Goal: Check status

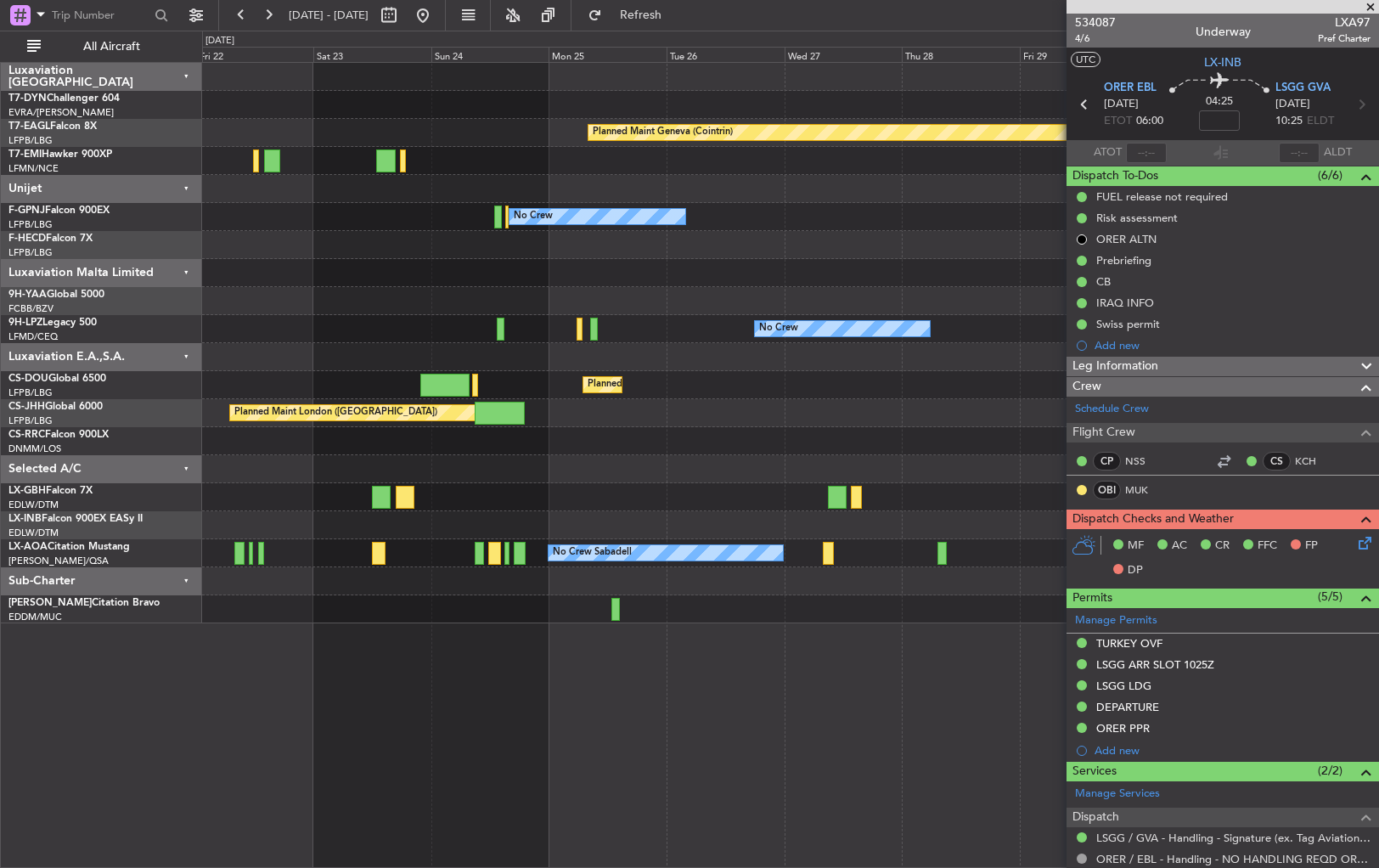
scroll to position [250, 0]
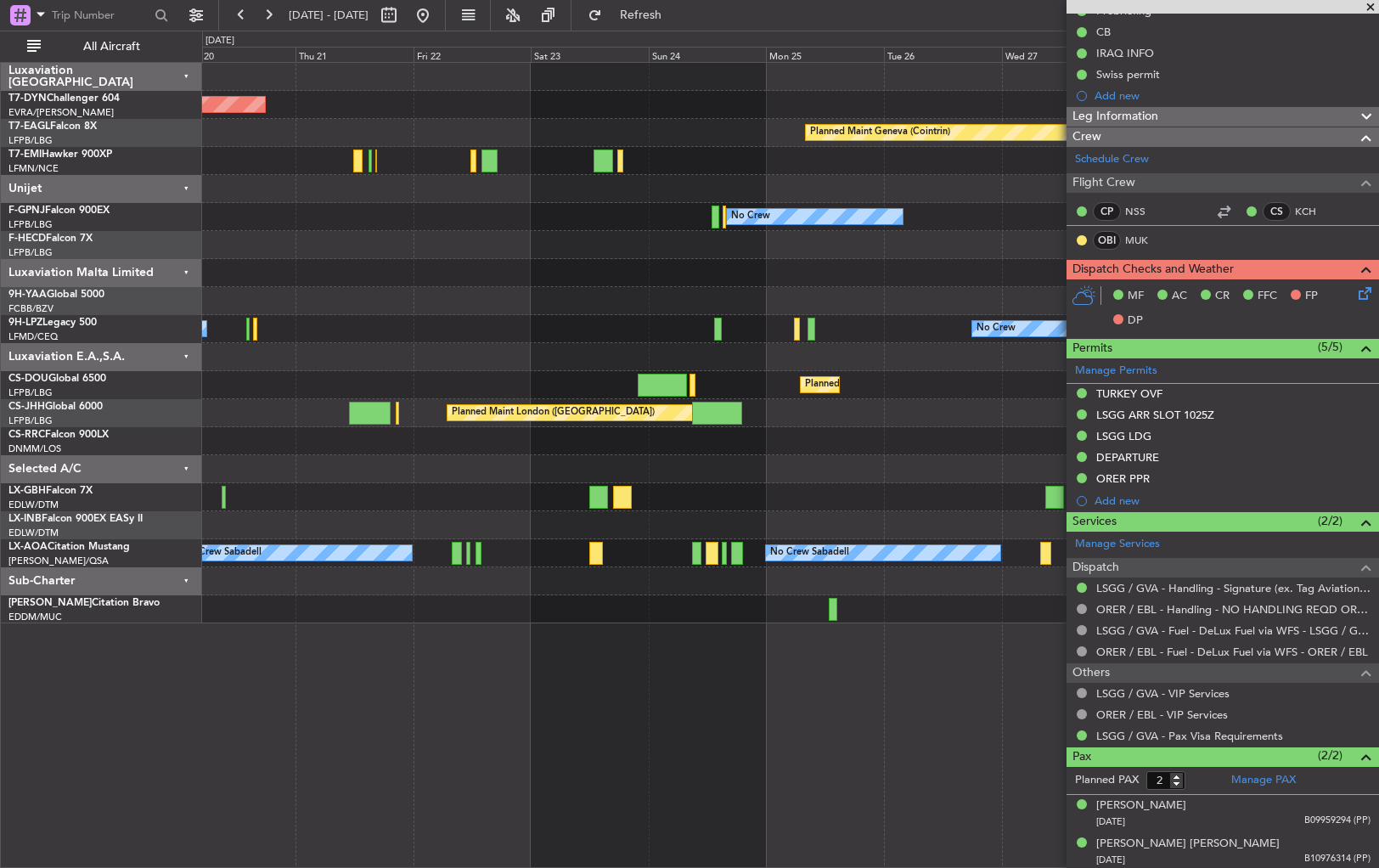
click at [917, 258] on div "Planned Maint [GEOGRAPHIC_DATA]-[GEOGRAPHIC_DATA] Planned Maint Geneva ([GEOGRA…" at bounding box center [790, 342] width 1176 height 560
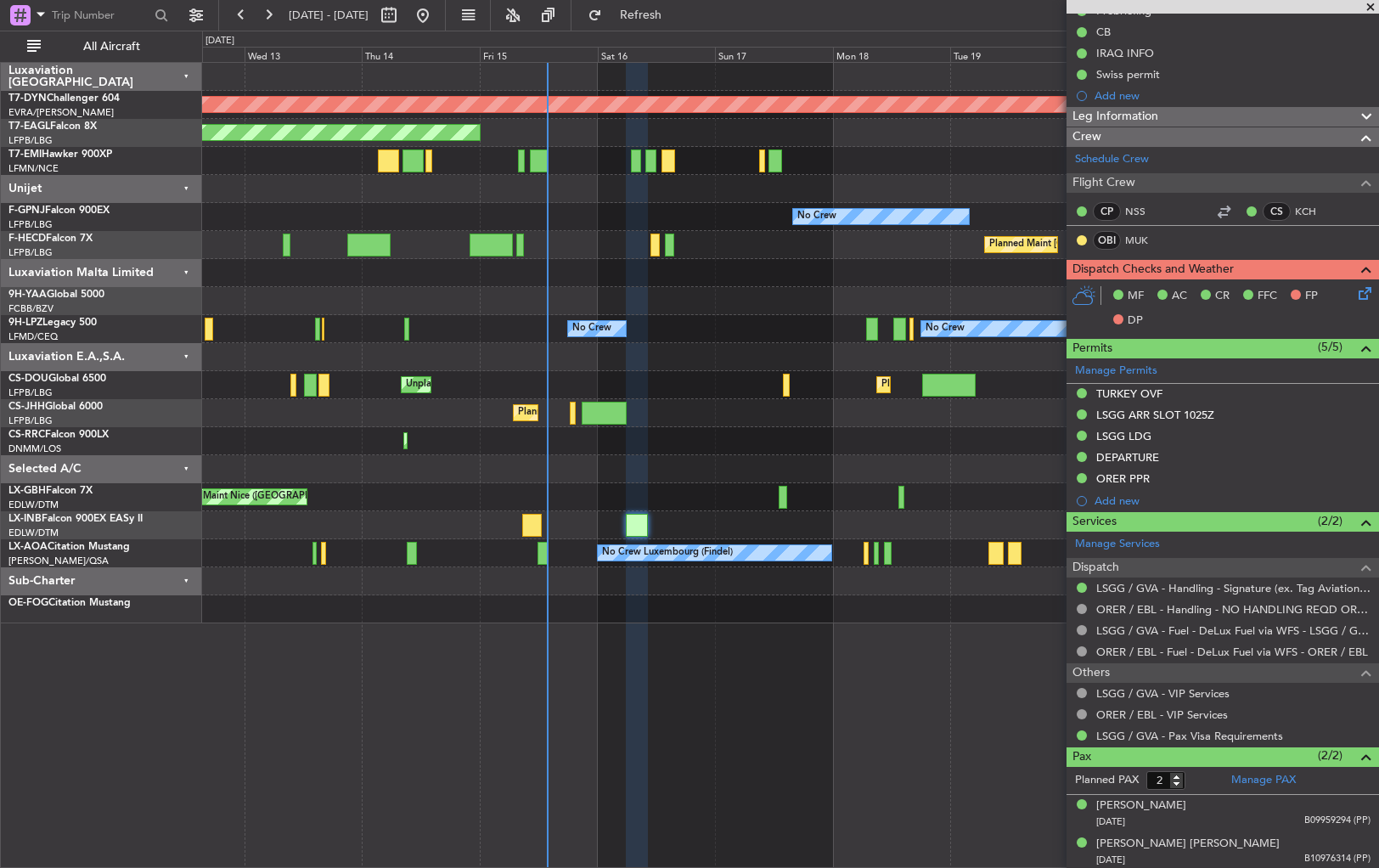
click at [595, 302] on div at bounding box center [790, 301] width 1176 height 28
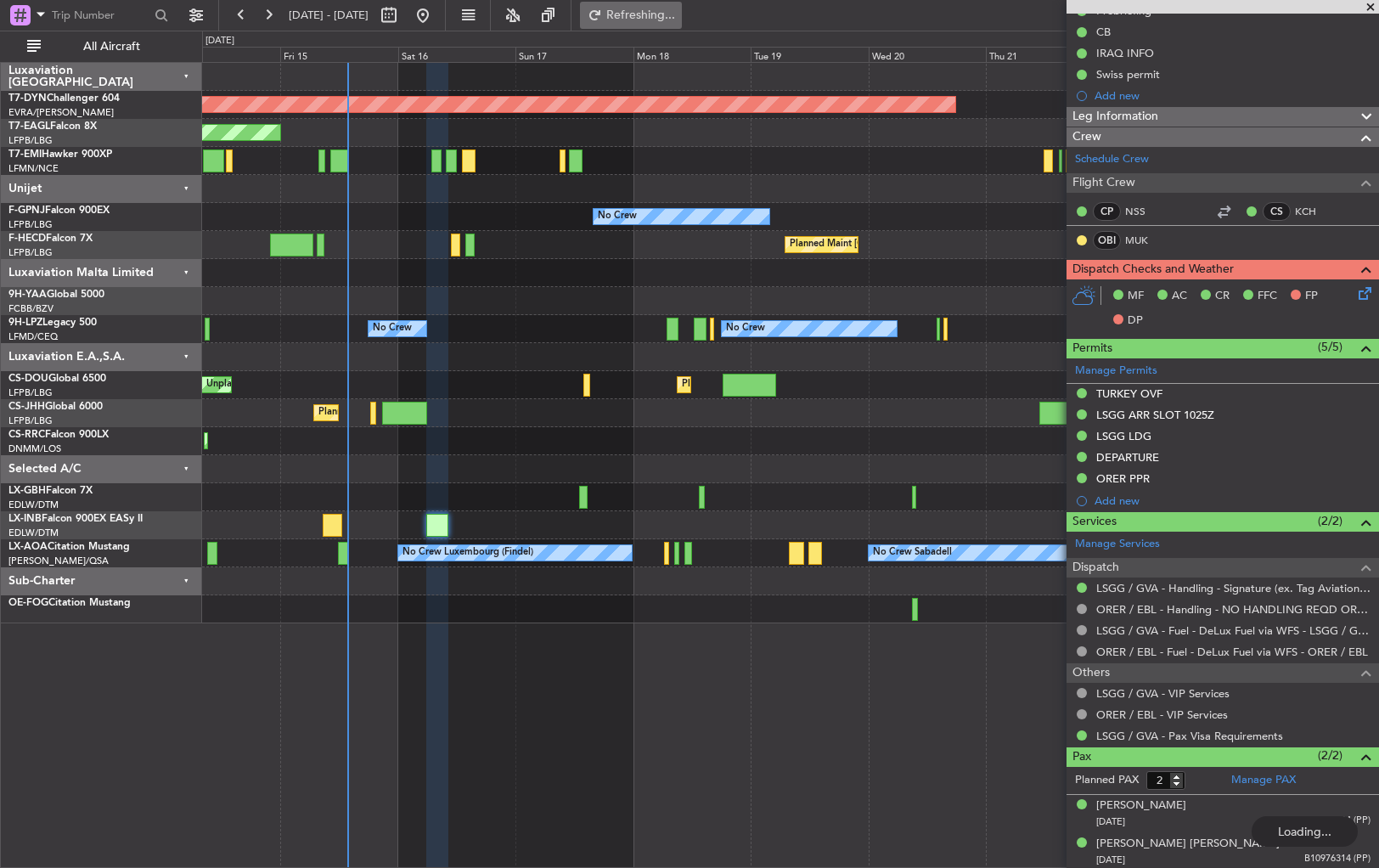
click at [659, 17] on button "Refreshing..." at bounding box center [631, 15] width 102 height 27
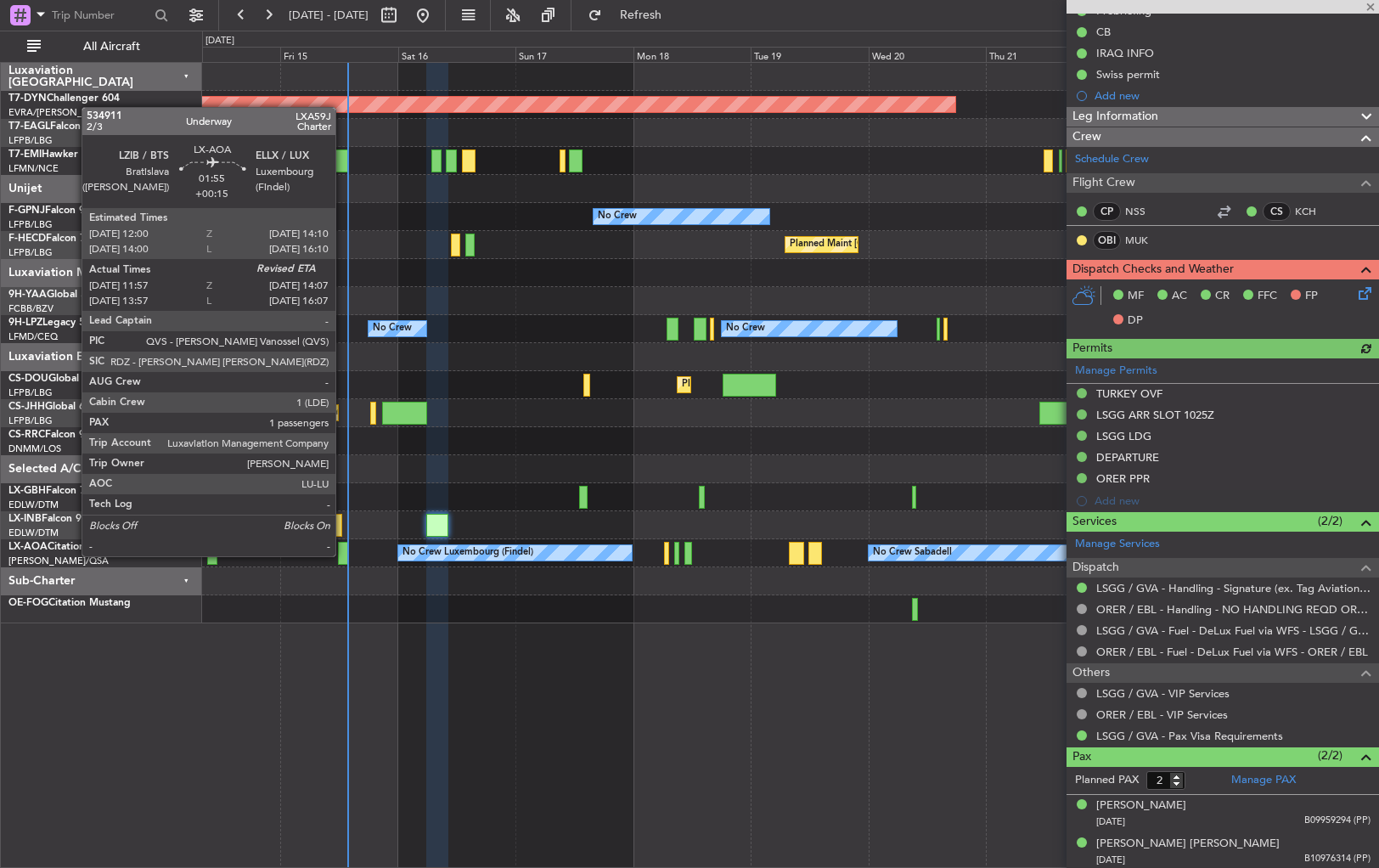
click at [343, 555] on div at bounding box center [343, 553] width 11 height 23
type input "+00:15"
type input "12:07"
type input "1"
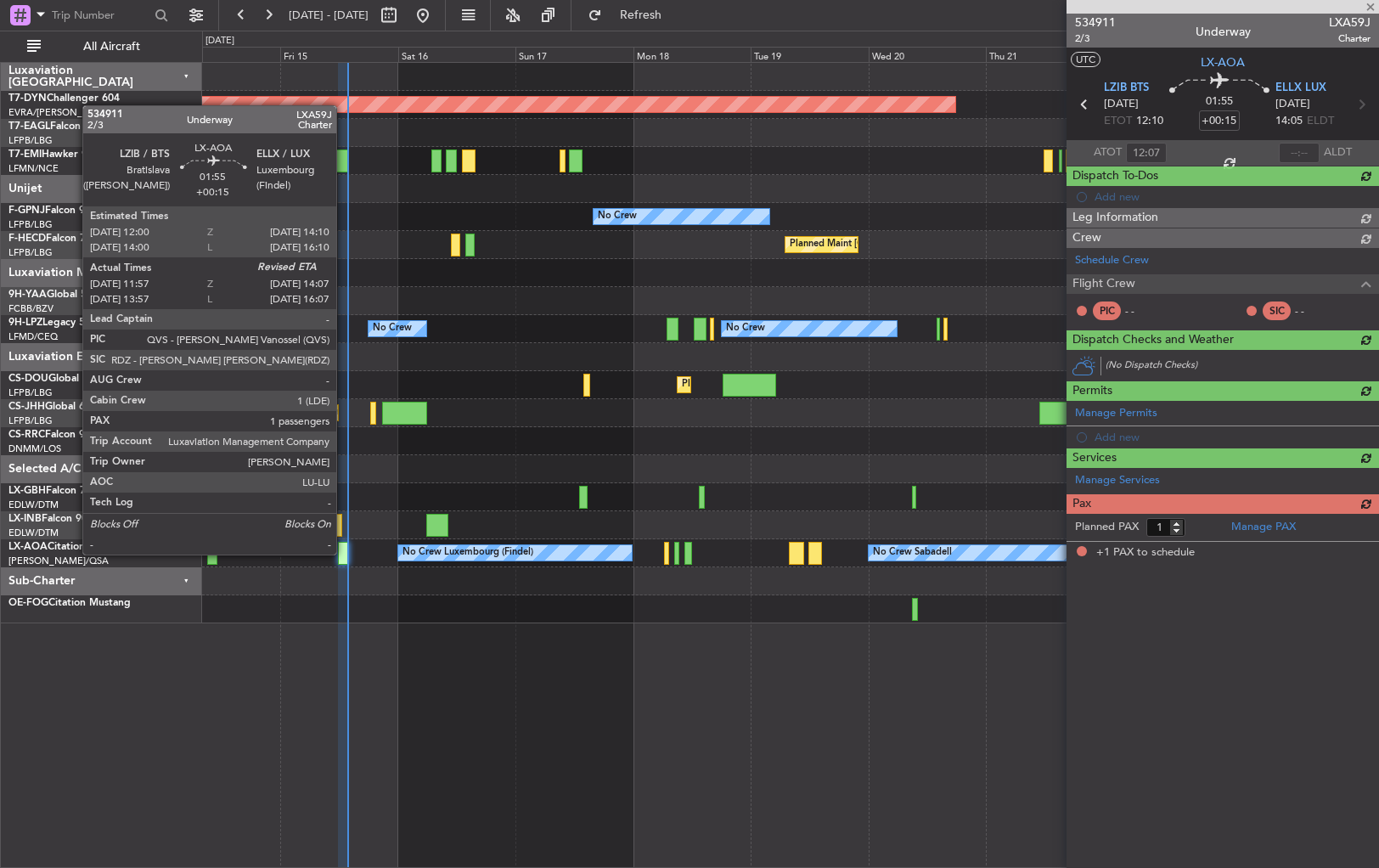
scroll to position [0, 0]
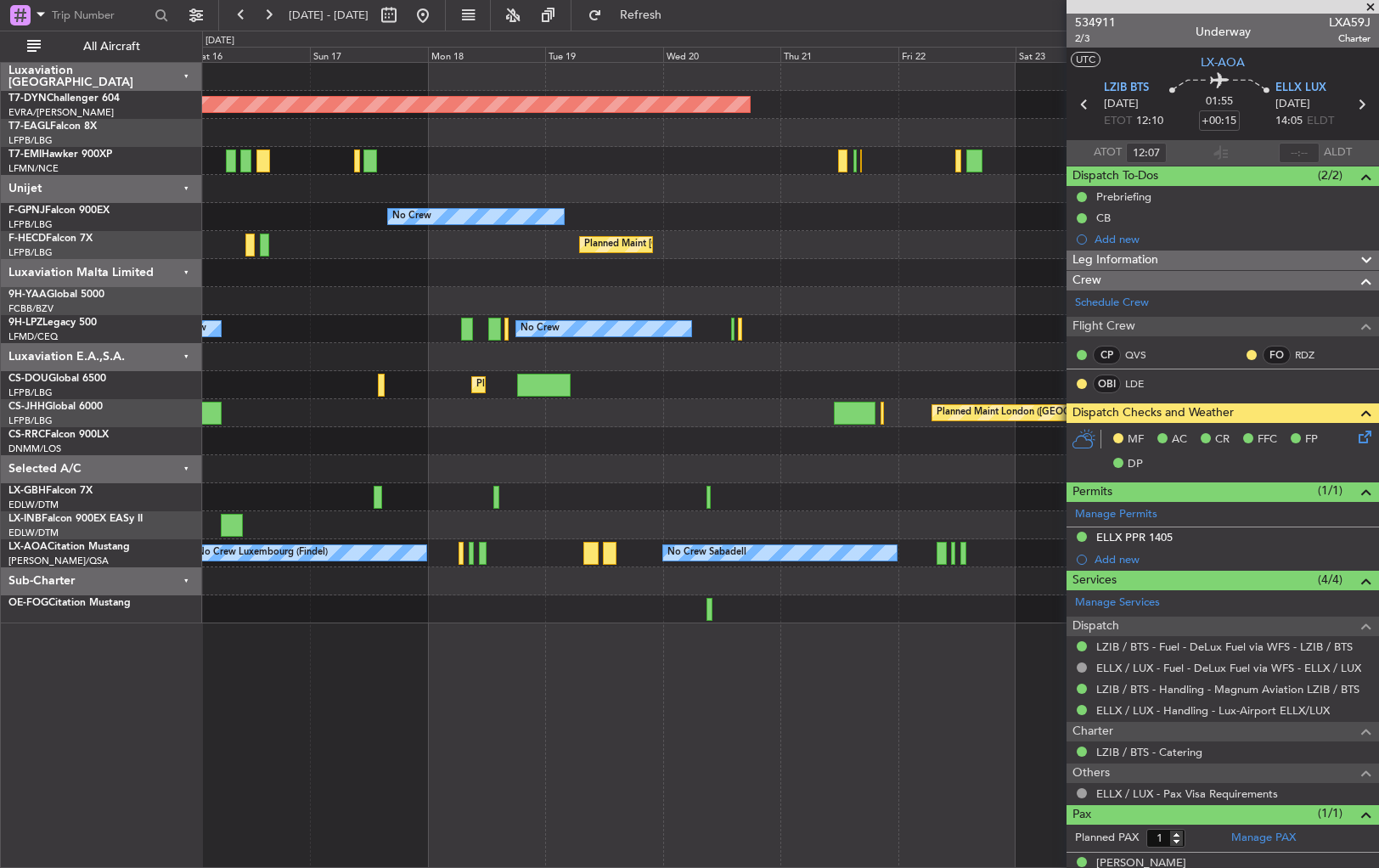
click at [433, 331] on div "Planned Maint [GEOGRAPHIC_DATA]-[GEOGRAPHIC_DATA] Planned Maint Geneva ([GEOGRA…" at bounding box center [790, 342] width 1176 height 560
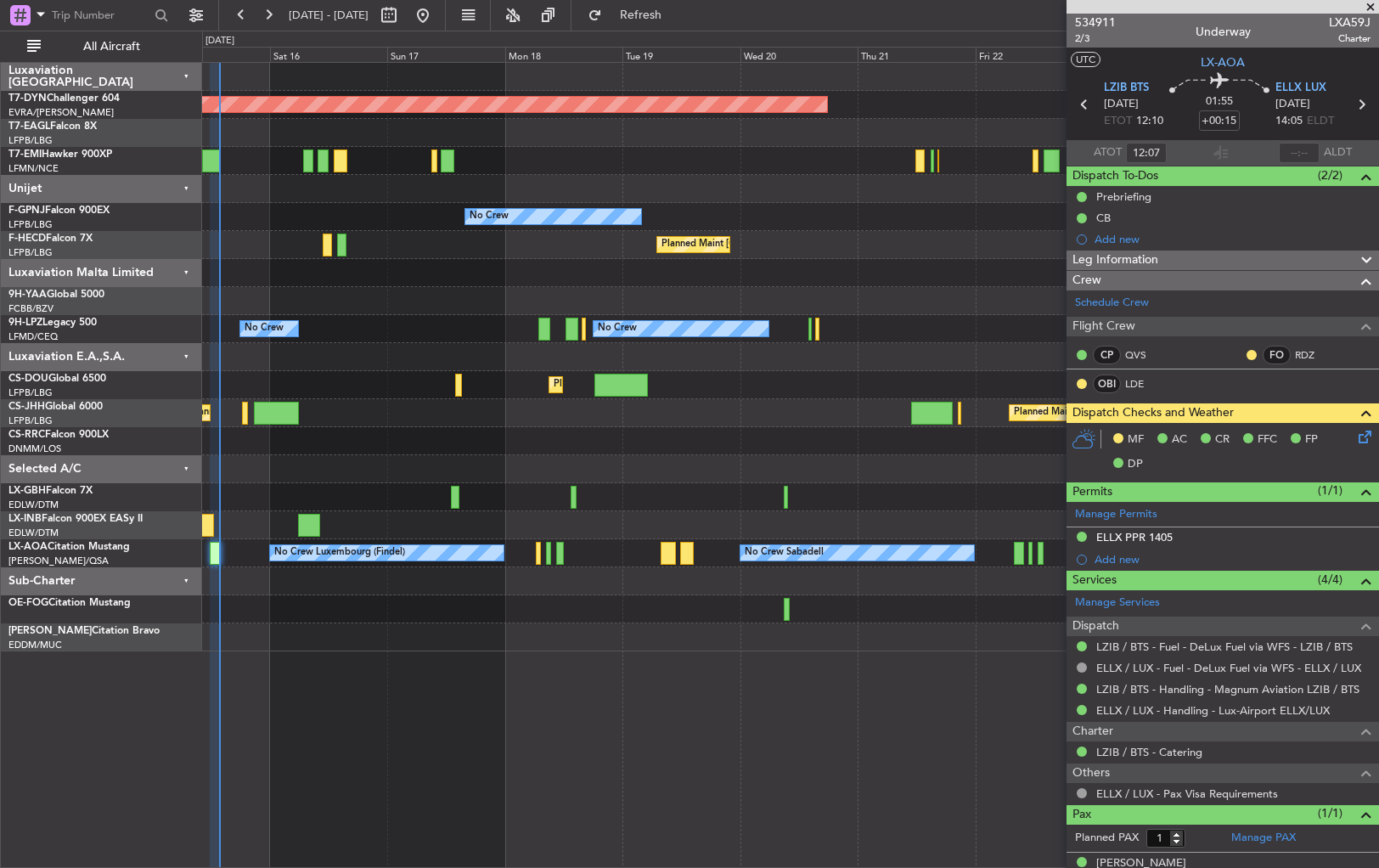
click at [536, 308] on div at bounding box center [790, 301] width 1176 height 28
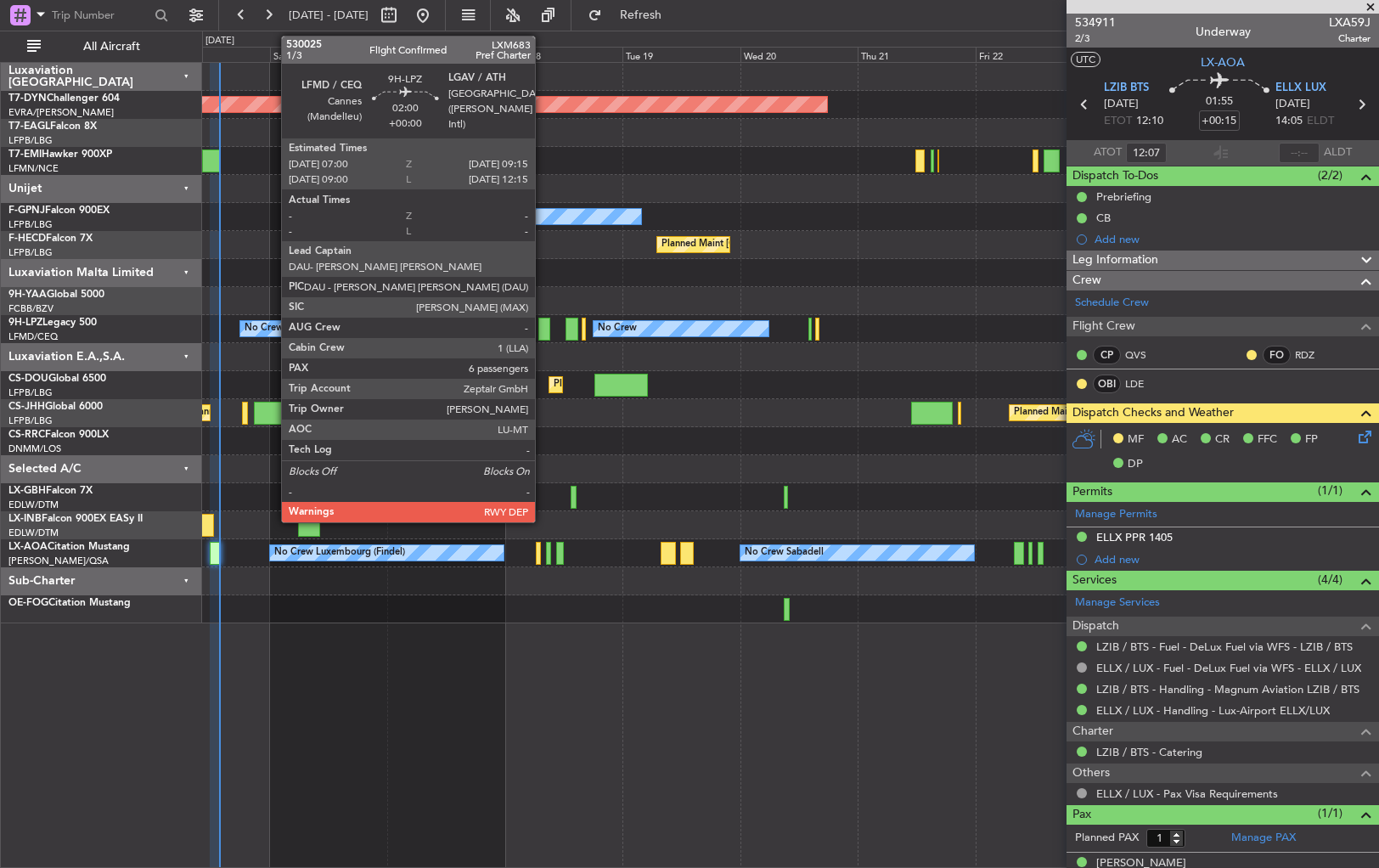
click at [543, 325] on div at bounding box center [544, 329] width 11 height 23
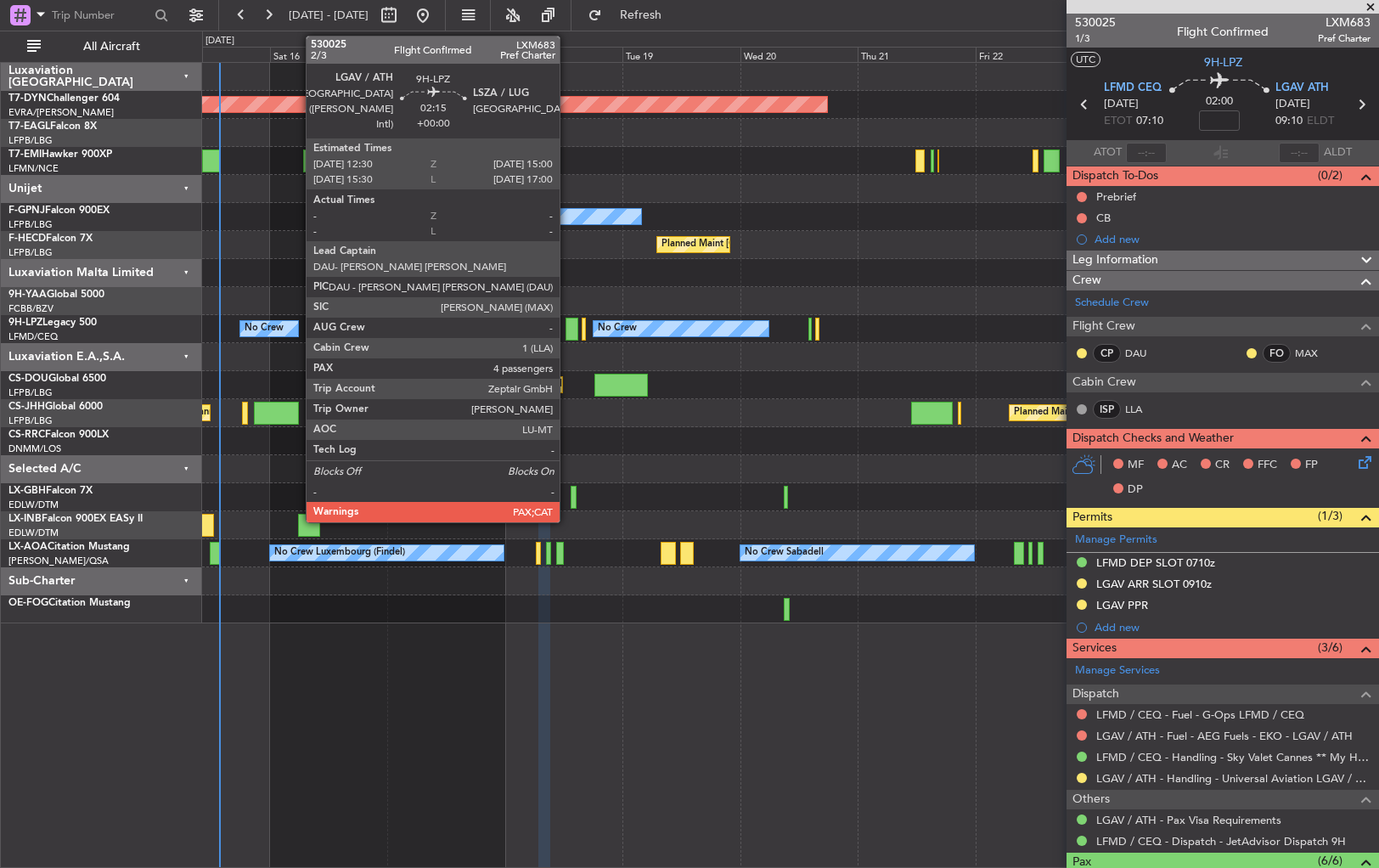
click at [567, 322] on div at bounding box center [572, 329] width 13 height 23
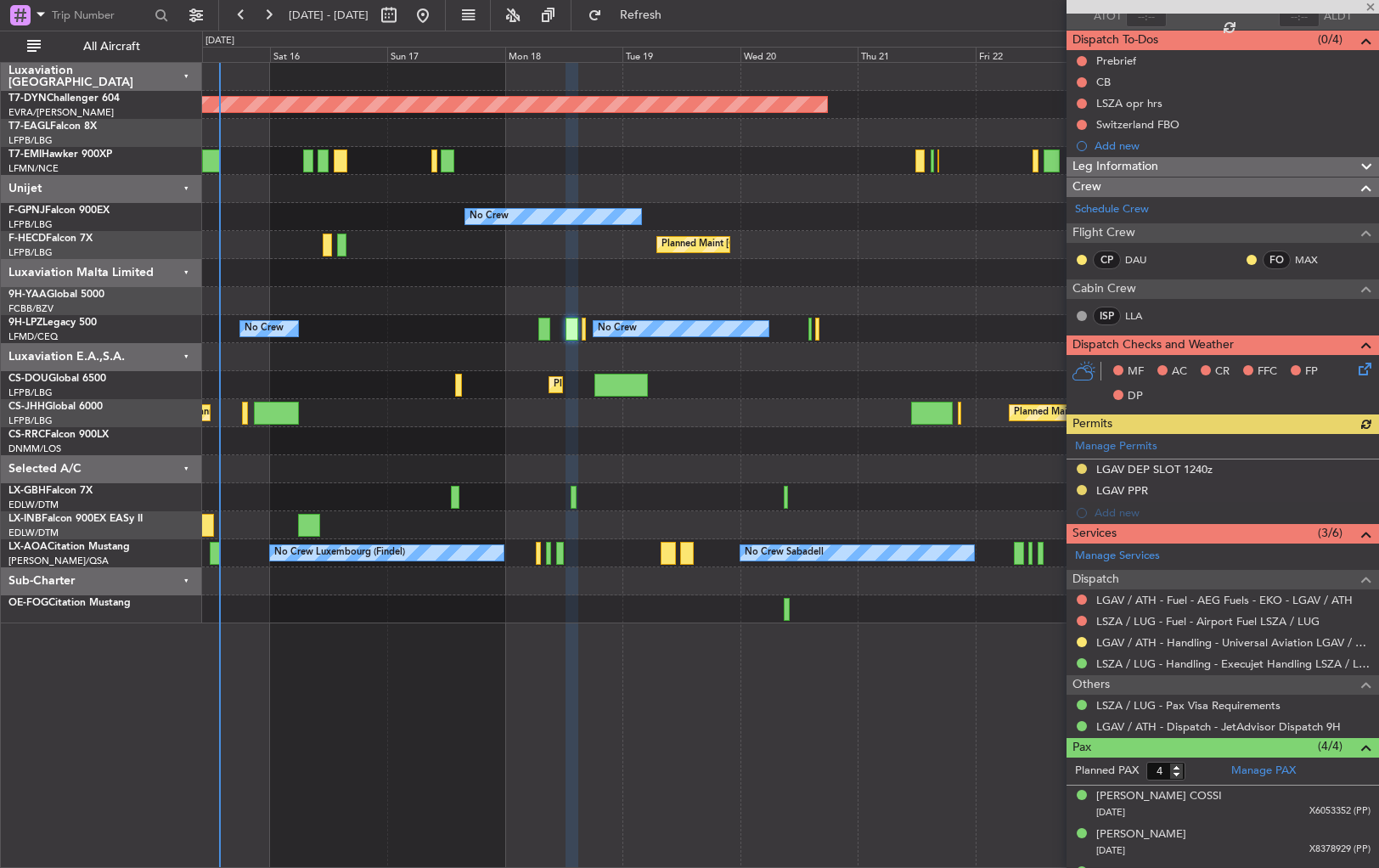
scroll to position [204, 0]
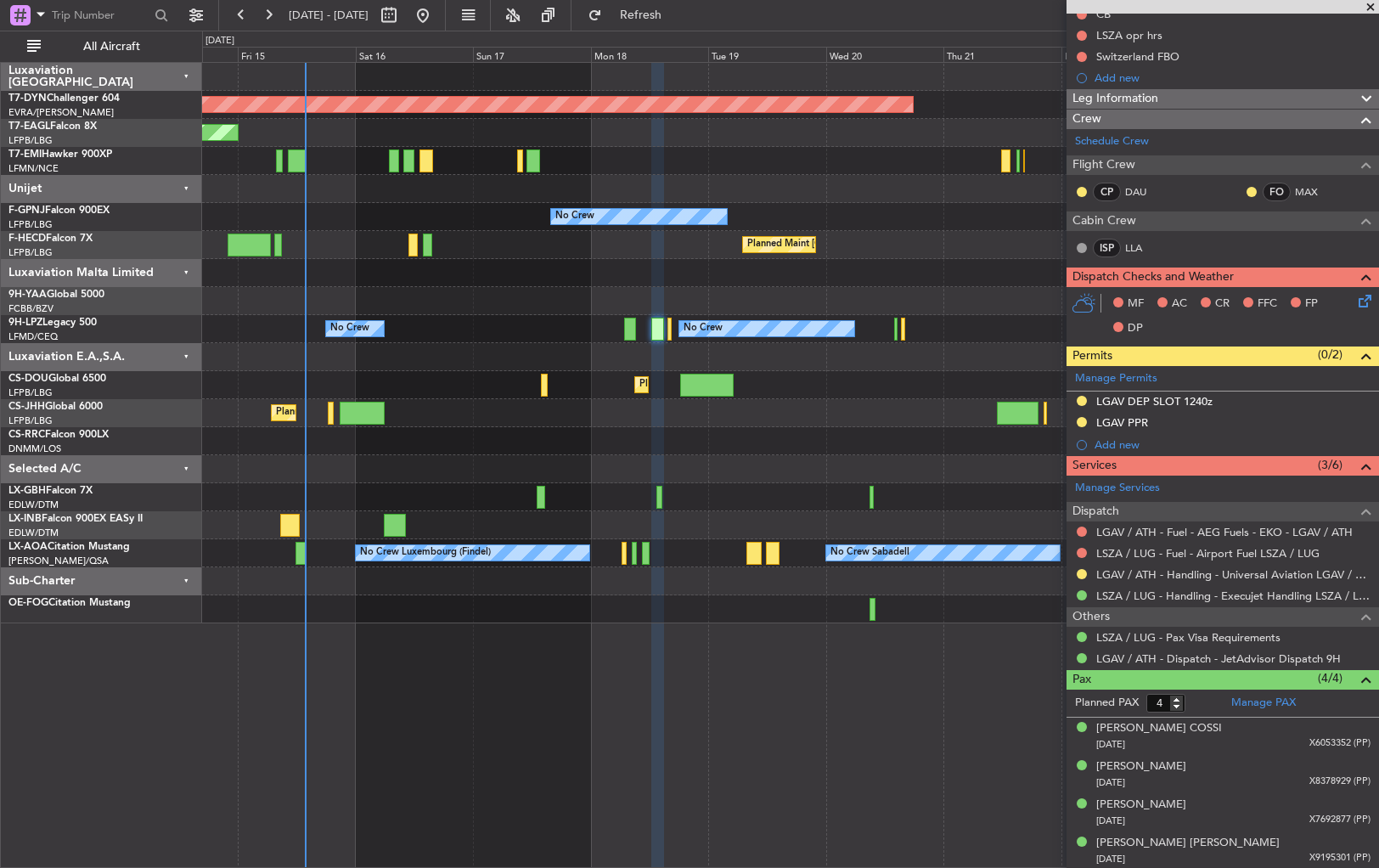
click at [710, 188] on div "Planned Maint [GEOGRAPHIC_DATA]-[GEOGRAPHIC_DATA] Planned Maint [US_STATE] ([GE…" at bounding box center [790, 342] width 1176 height 560
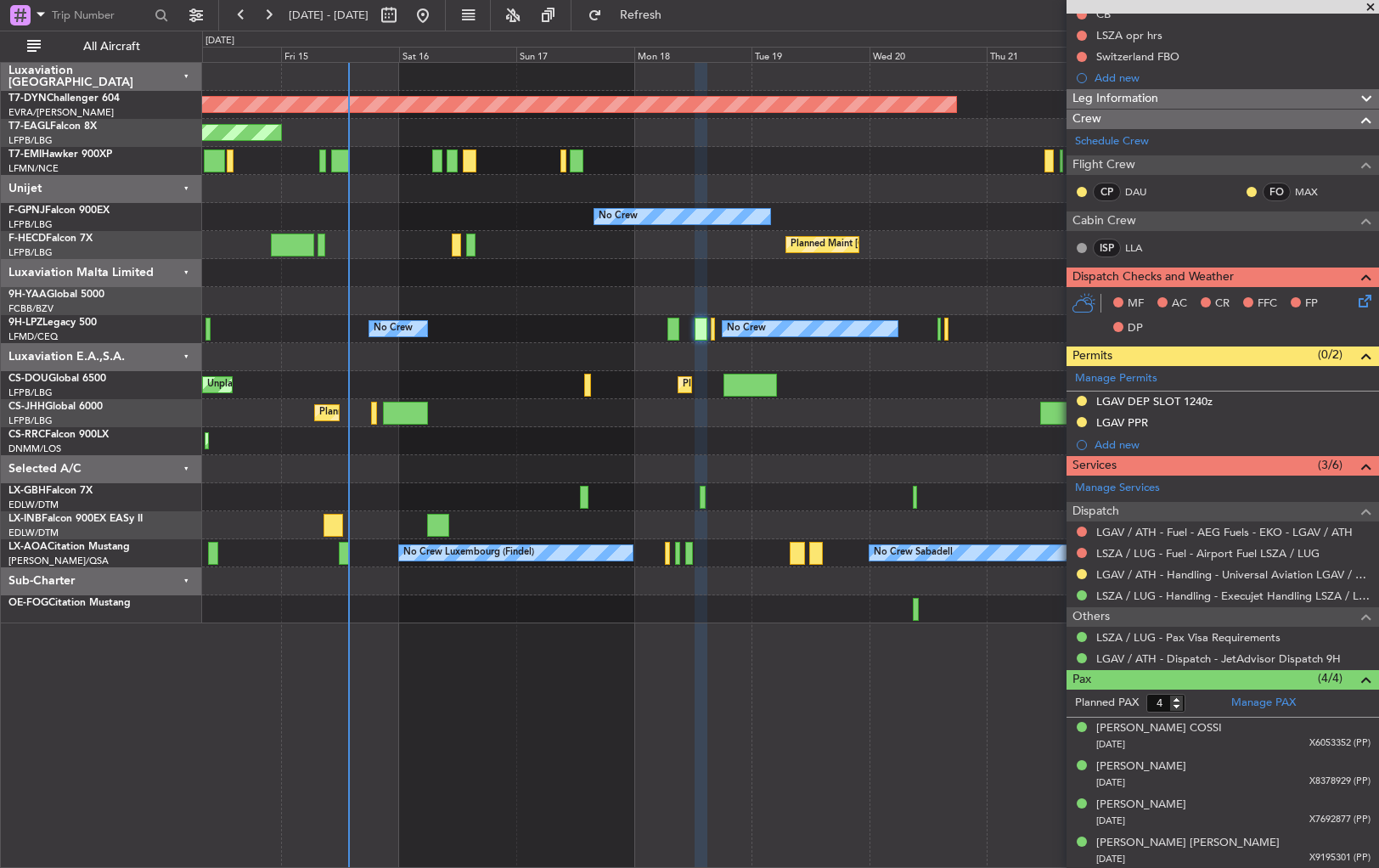
click at [632, 179] on div "Planned Maint [GEOGRAPHIC_DATA]-[GEOGRAPHIC_DATA] Planned Maint [US_STATE] ([GE…" at bounding box center [790, 342] width 1176 height 560
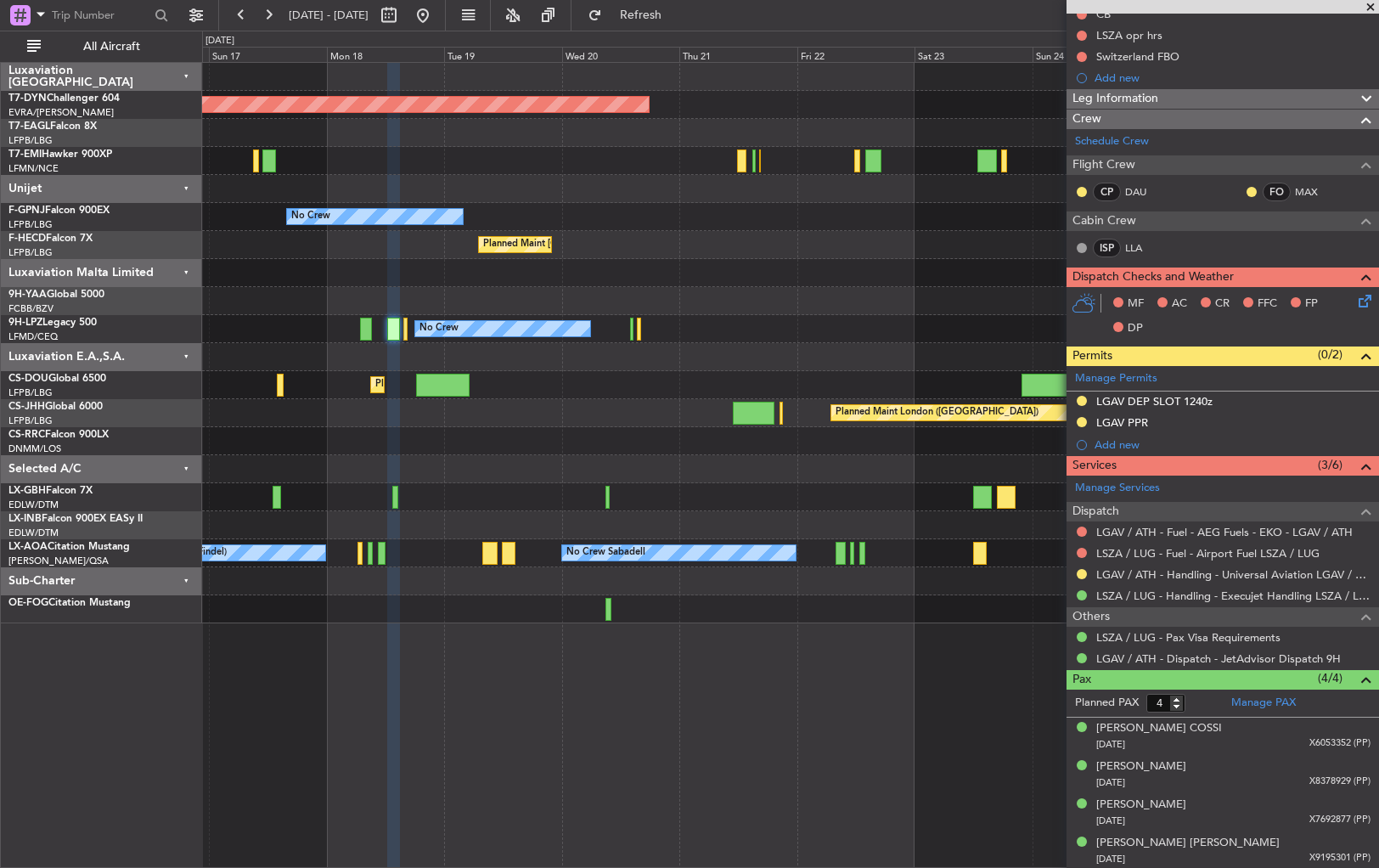
click at [541, 503] on div at bounding box center [790, 497] width 1176 height 28
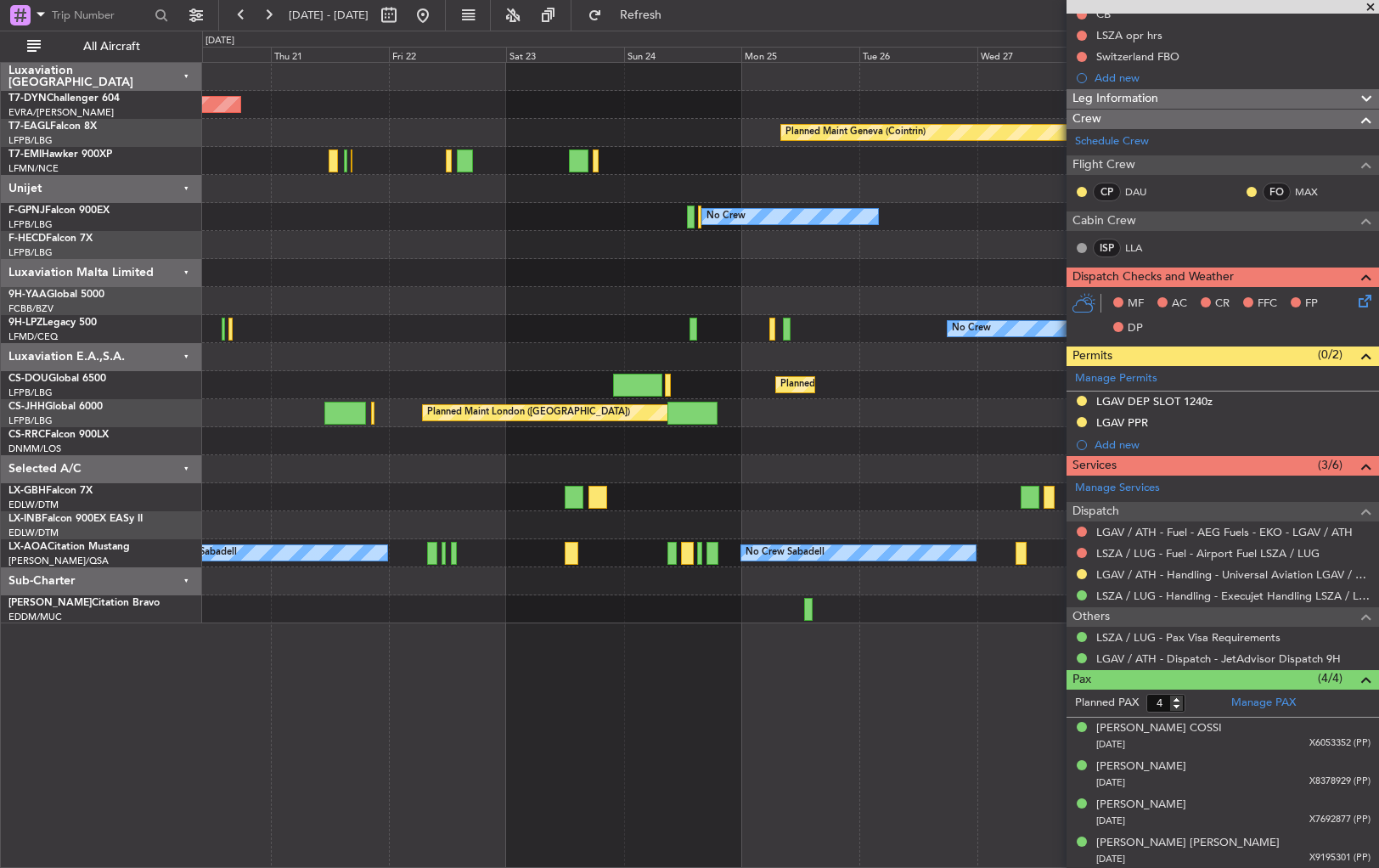
click at [670, 496] on div at bounding box center [790, 497] width 1176 height 28
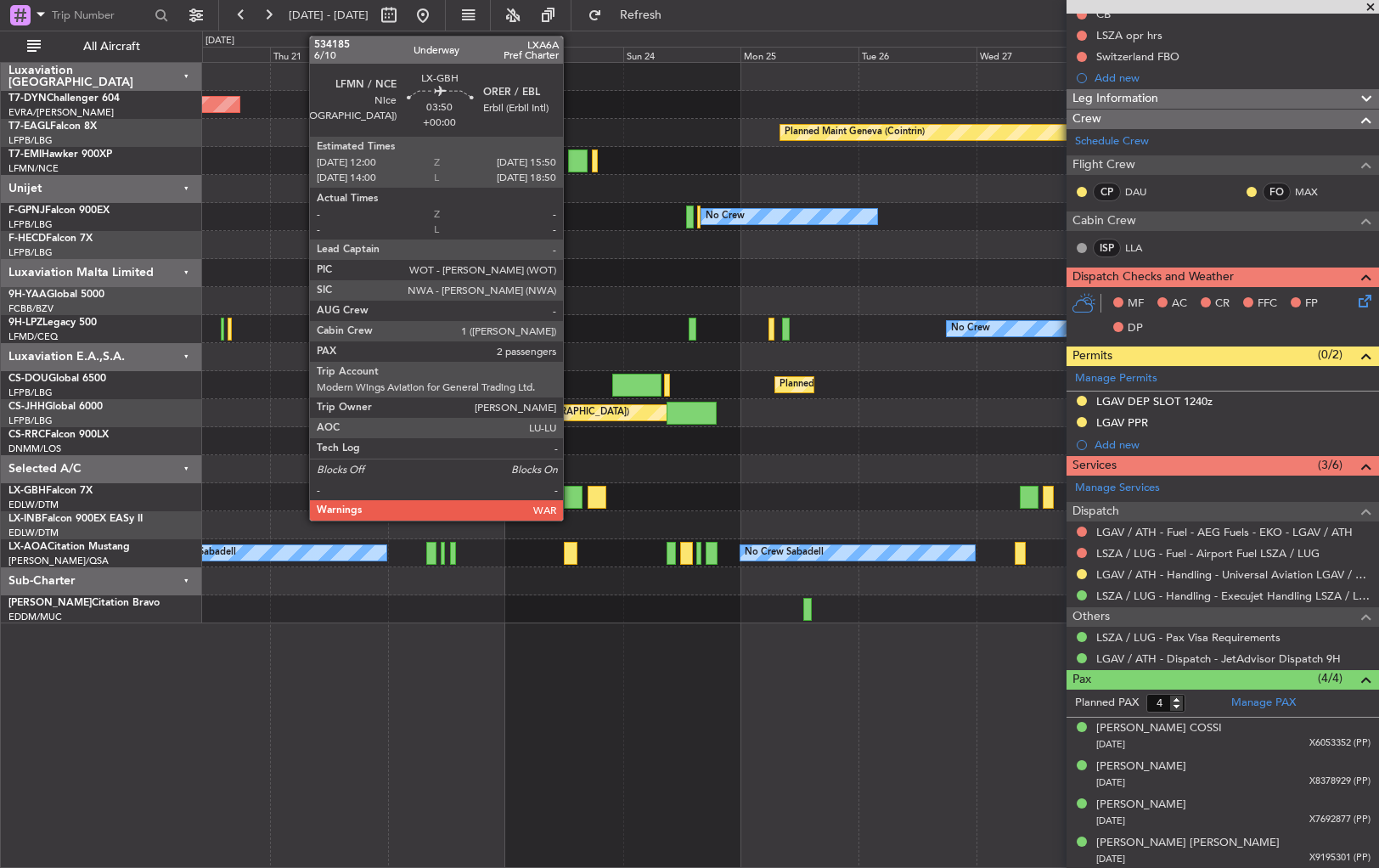
click at [571, 488] on div at bounding box center [573, 496] width 19 height 23
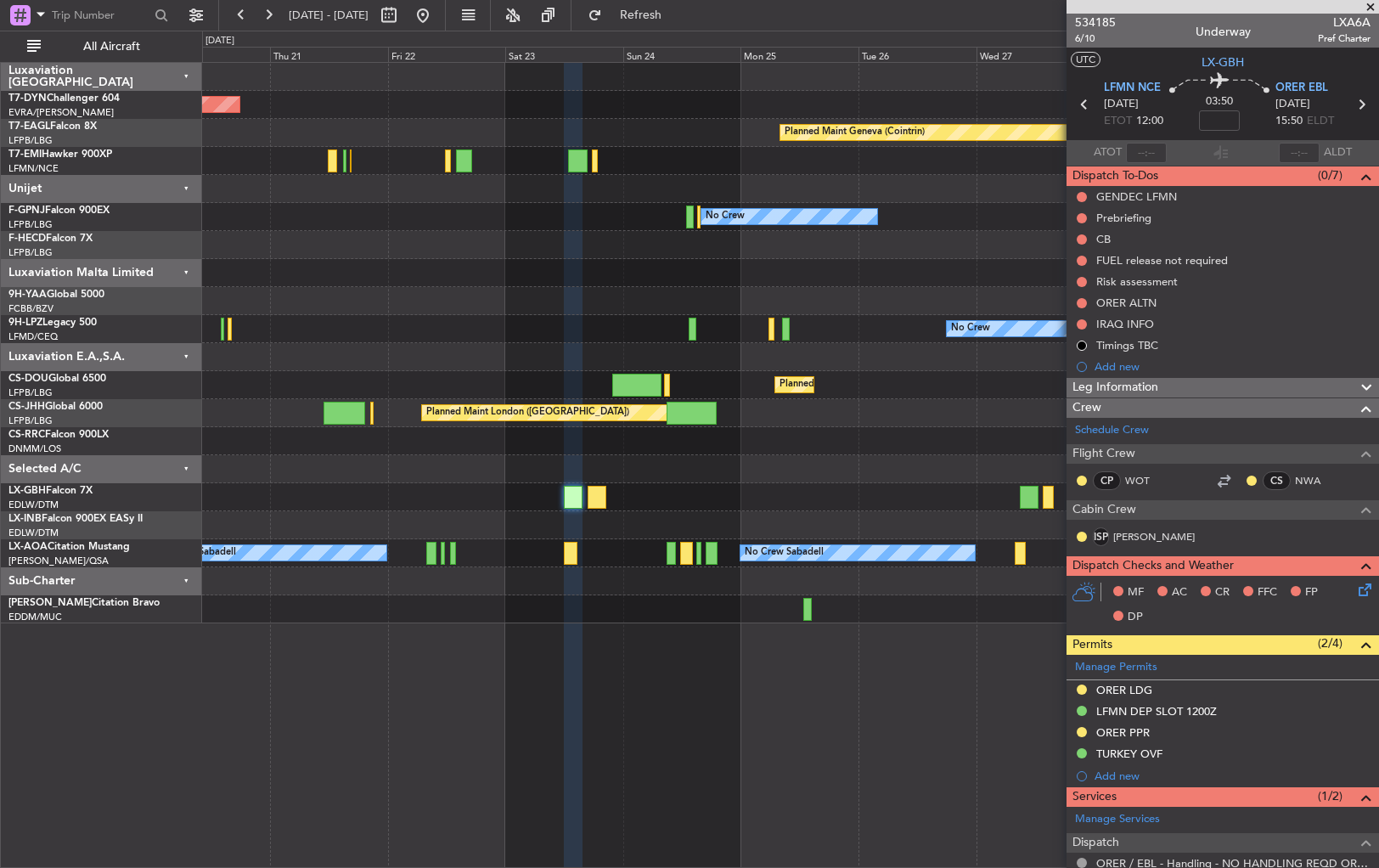
scroll to position [0, 0]
click at [1081, 41] on span "6/10" at bounding box center [1095, 38] width 41 height 15
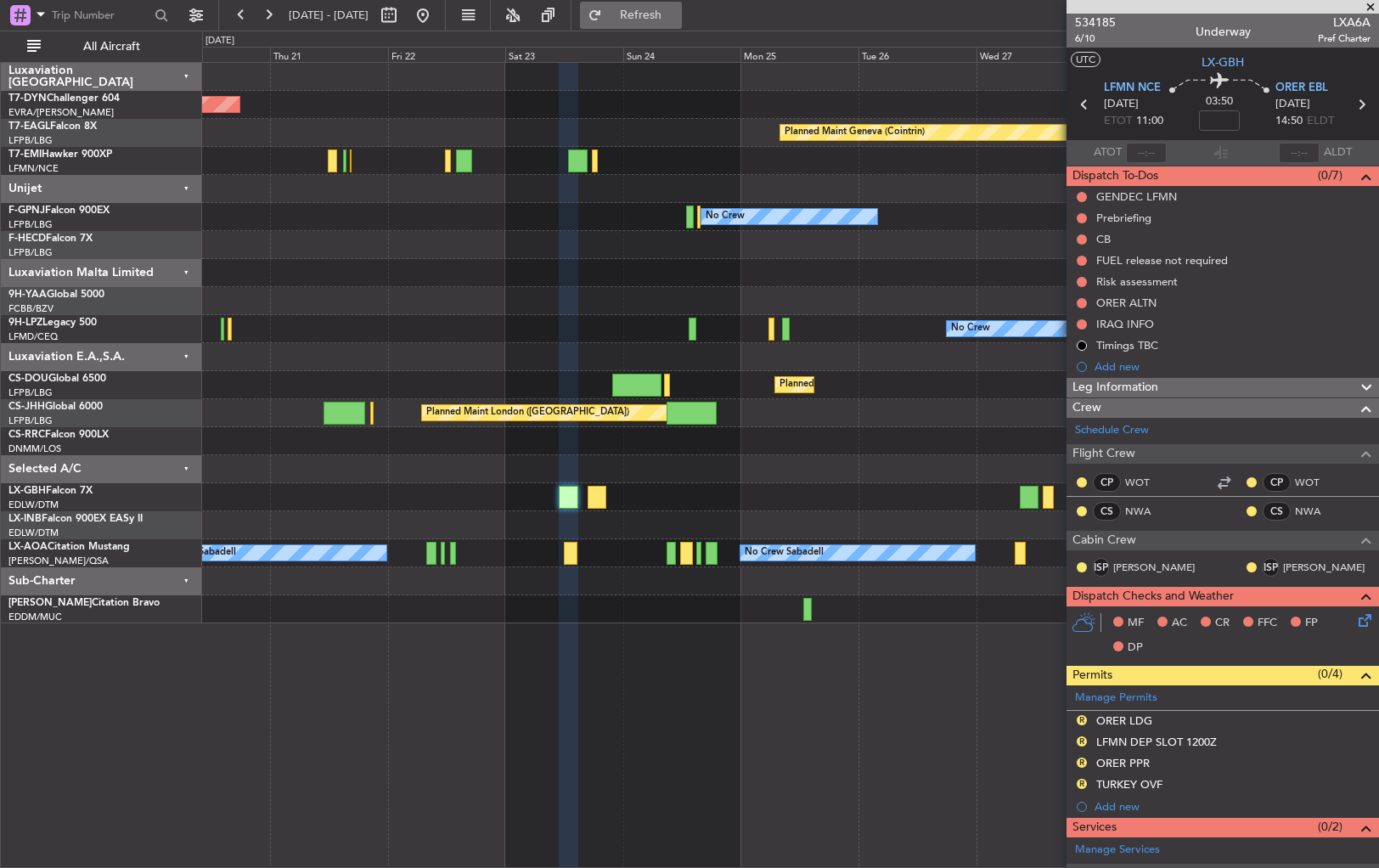
click at [678, 25] on button "Refresh" at bounding box center [631, 15] width 102 height 27
click at [843, 493] on div at bounding box center [790, 497] width 1176 height 28
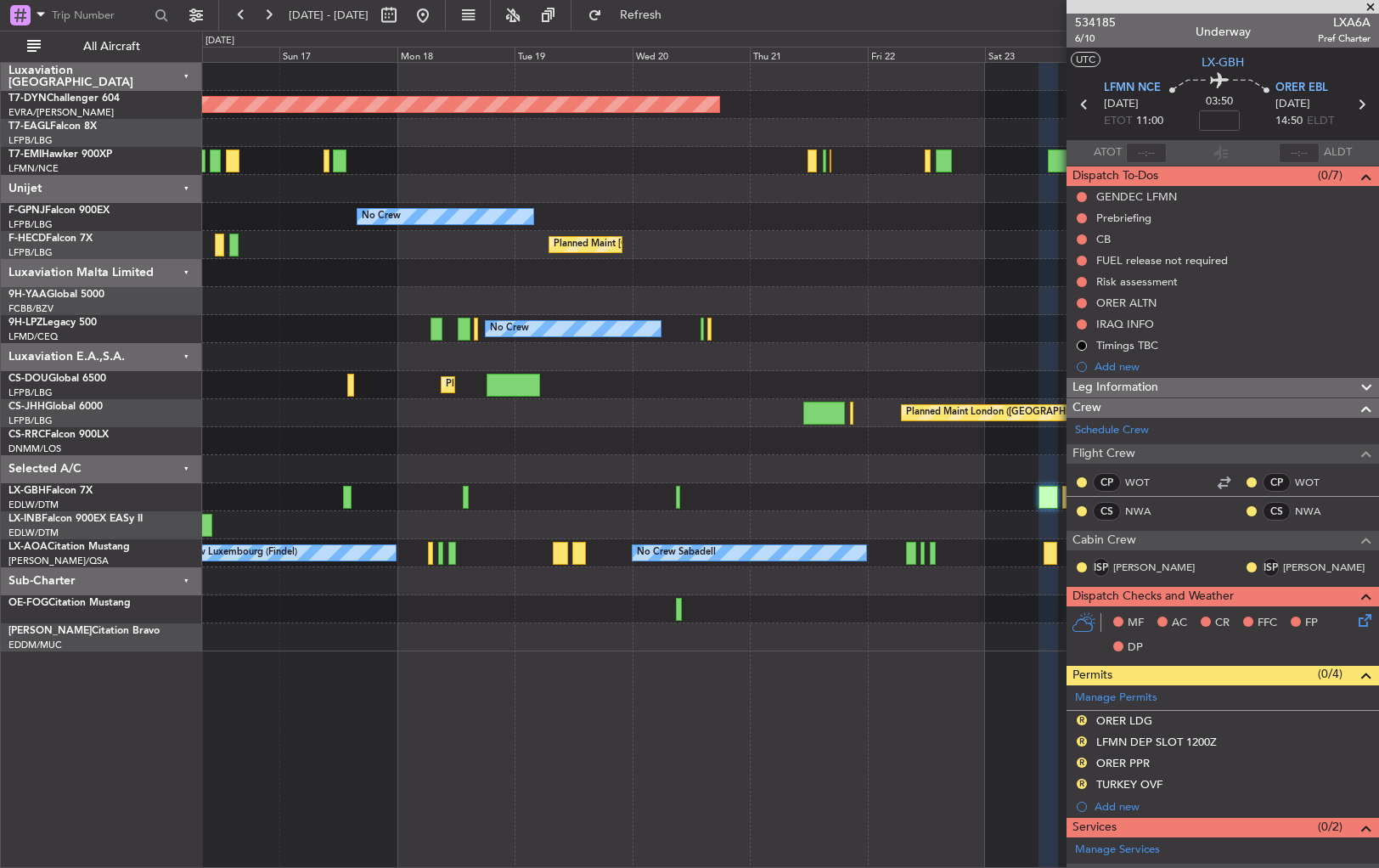
click at [595, 471] on div at bounding box center [790, 469] width 1176 height 28
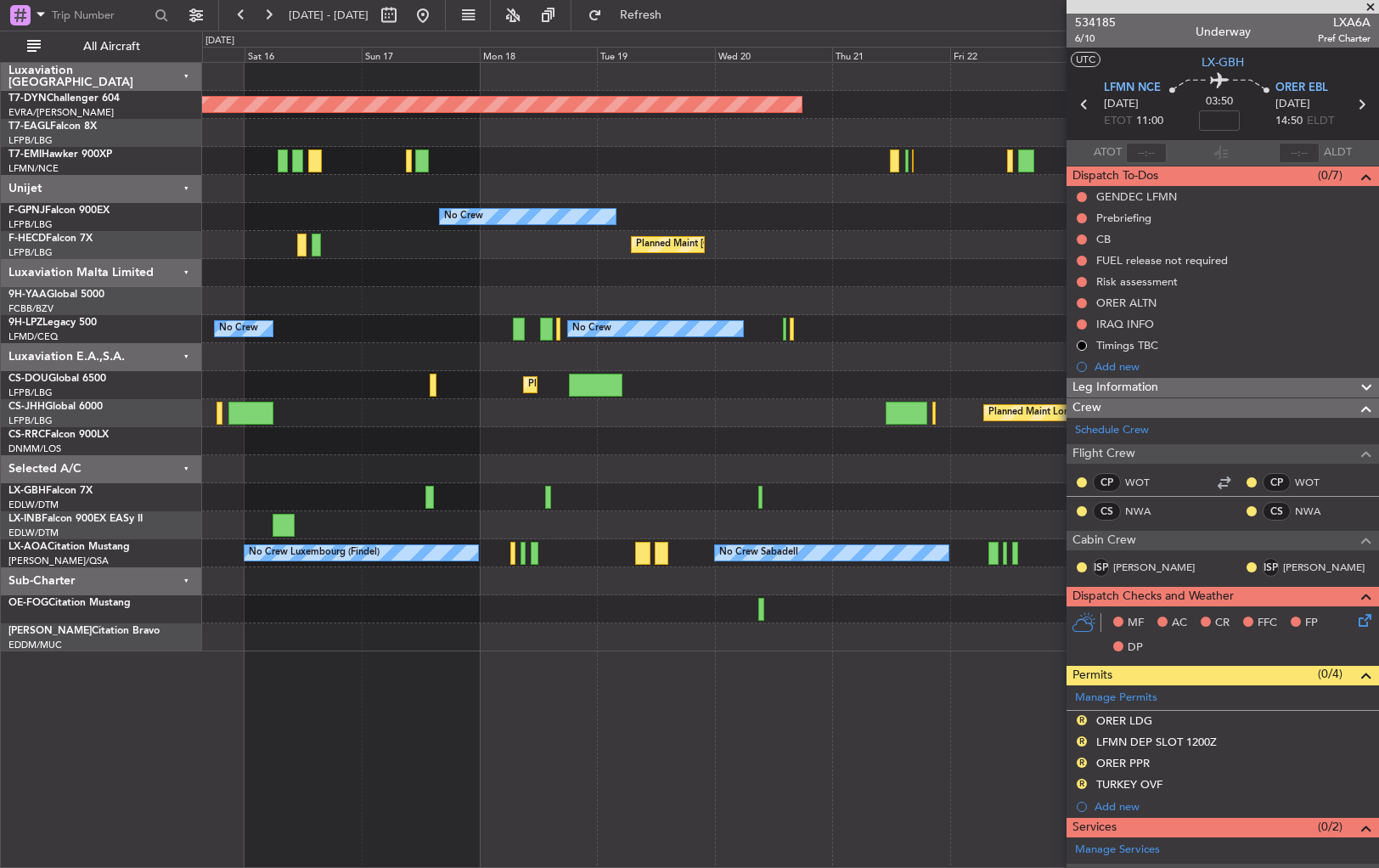
click at [618, 497] on div "Planned Maint [GEOGRAPHIC_DATA]-[GEOGRAPHIC_DATA] Planned Maint Geneva ([GEOGRA…" at bounding box center [790, 357] width 1176 height 588
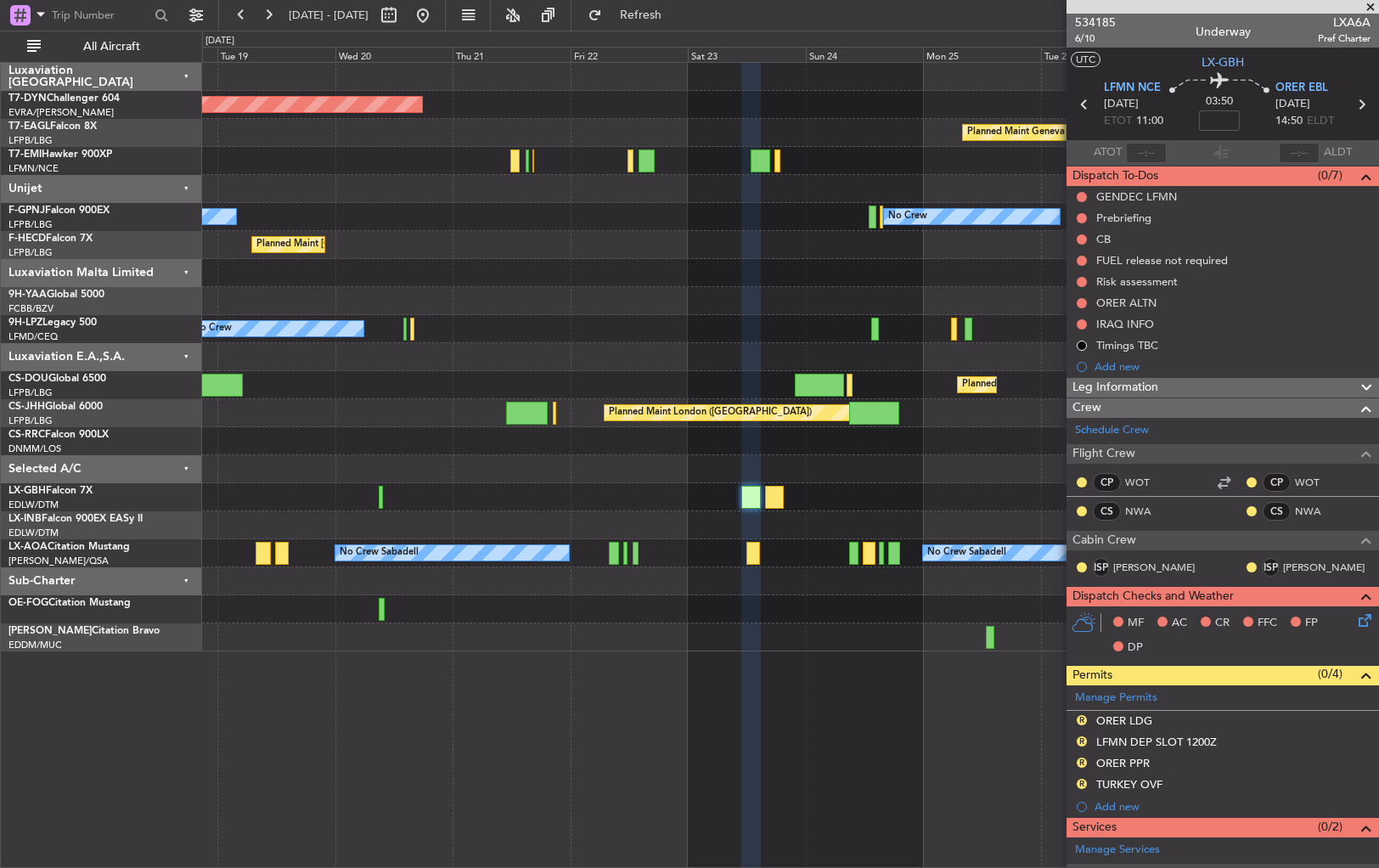
click at [428, 469] on div at bounding box center [790, 469] width 1176 height 28
click at [499, 483] on div "Planned Maint [GEOGRAPHIC_DATA]-[GEOGRAPHIC_DATA] Planned Maint Geneva ([GEOGRA…" at bounding box center [790, 357] width 1176 height 588
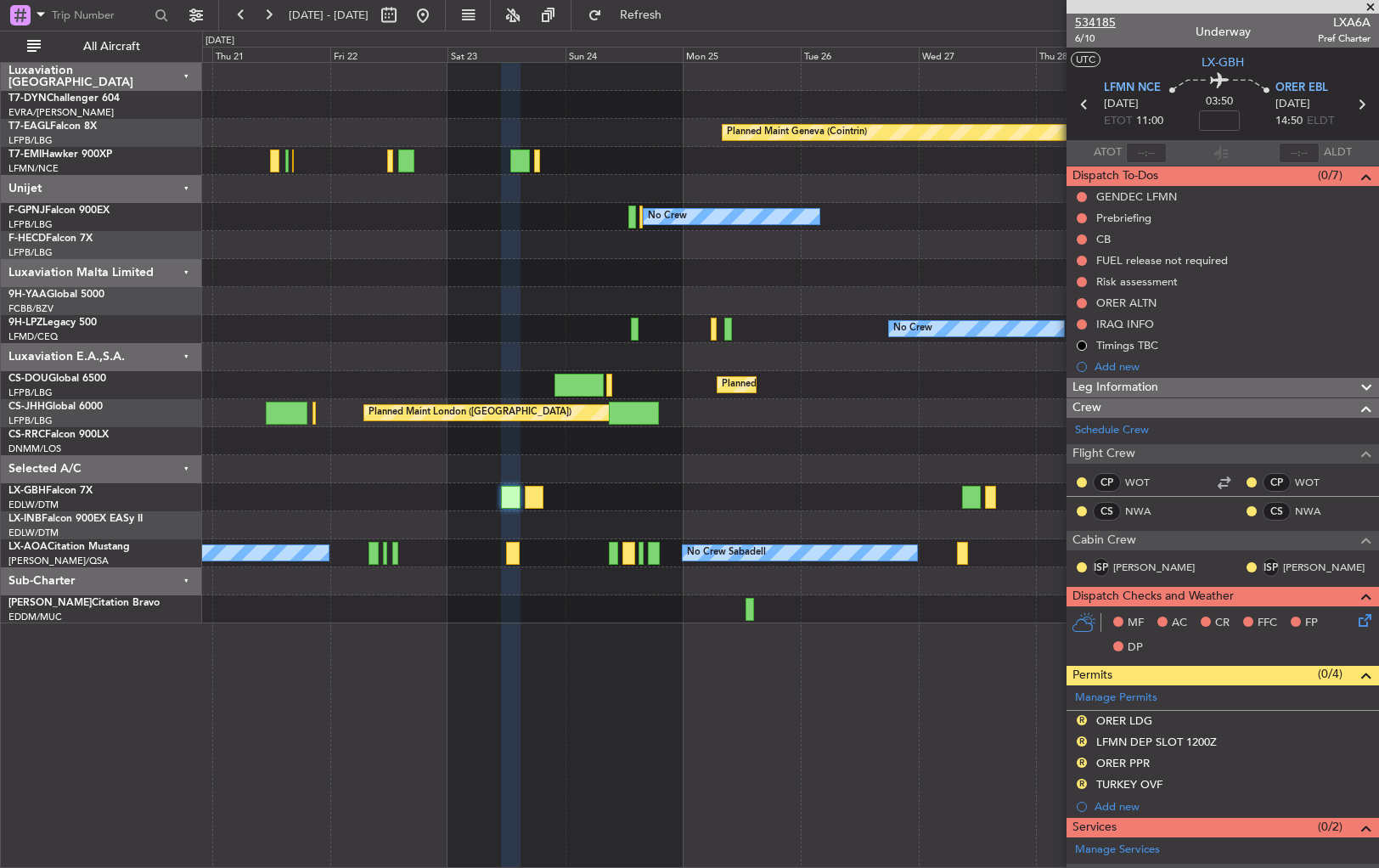
click at [1101, 19] on span "534185" at bounding box center [1095, 23] width 41 height 18
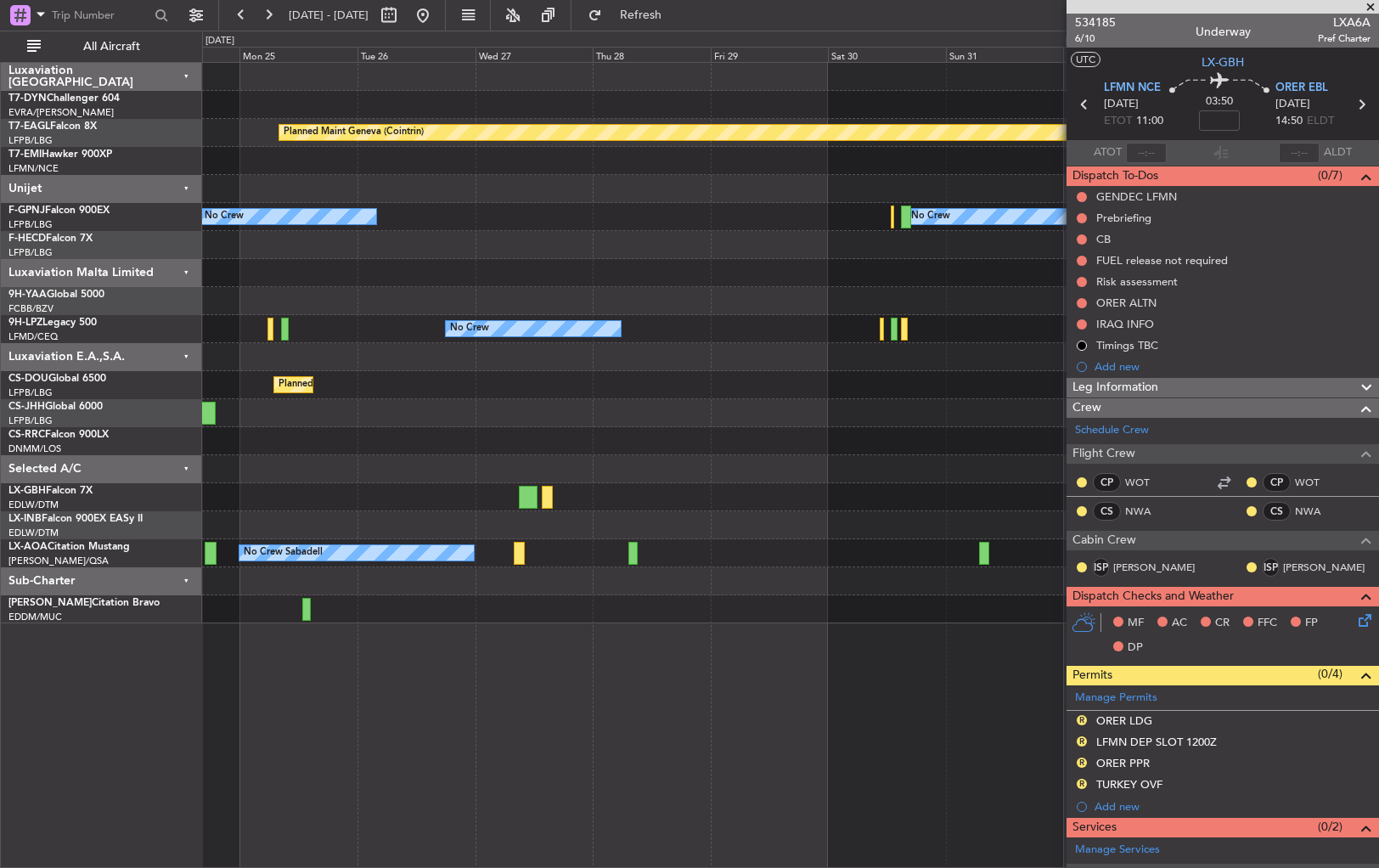
click at [397, 458] on div "Planned Maint Geneva (Cointrin) Planned Maint [PERSON_NAME] No Crew No Crew Pla…" at bounding box center [790, 342] width 1176 height 560
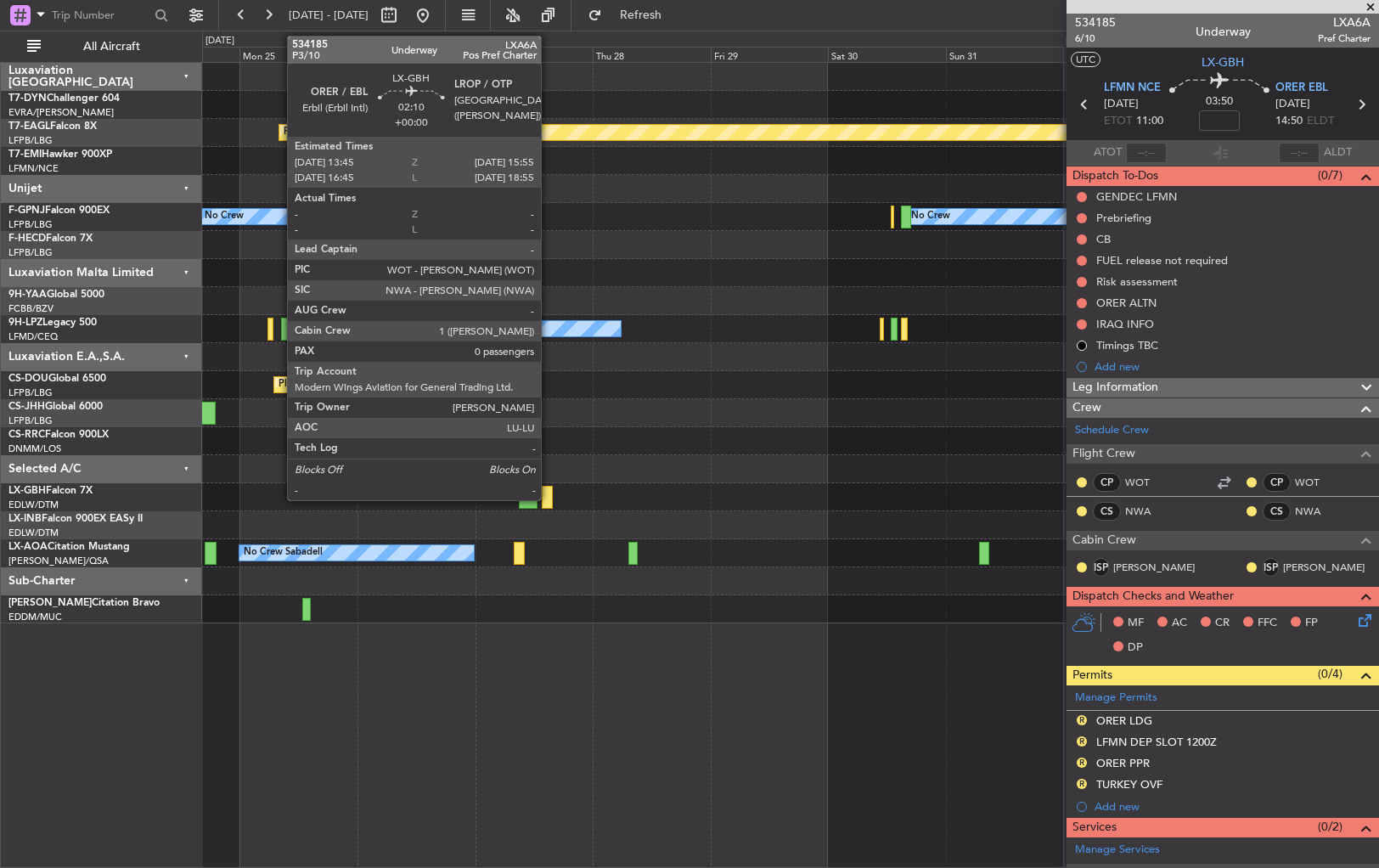
click at [548, 495] on div at bounding box center [547, 496] width 11 height 23
type input "0"
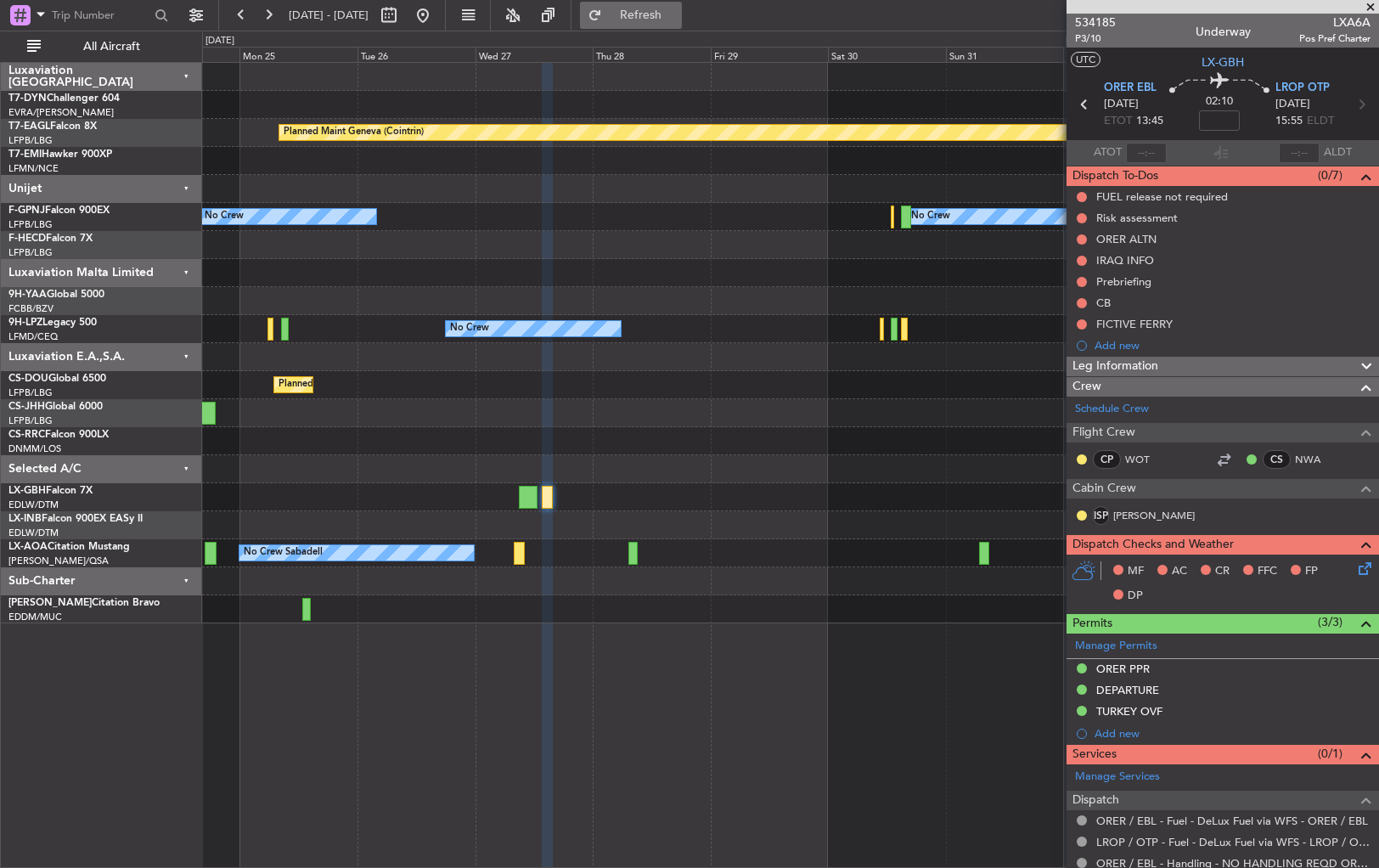
click at [650, 8] on button "Refresh" at bounding box center [631, 15] width 102 height 27
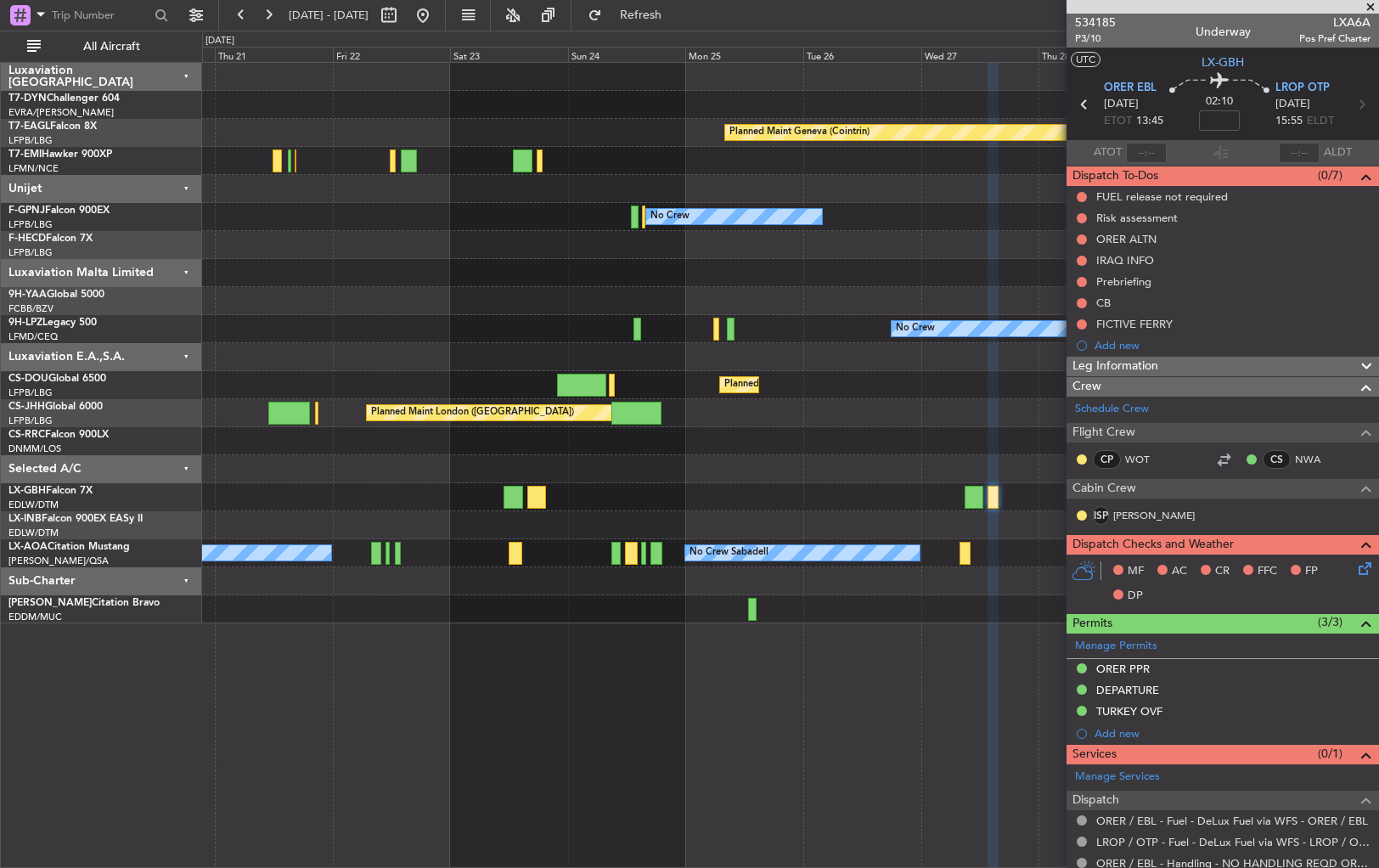
click at [910, 448] on div "Planned Maint [GEOGRAPHIC_DATA]-[GEOGRAPHIC_DATA] Planned Maint Geneva ([GEOGRA…" at bounding box center [790, 342] width 1176 height 560
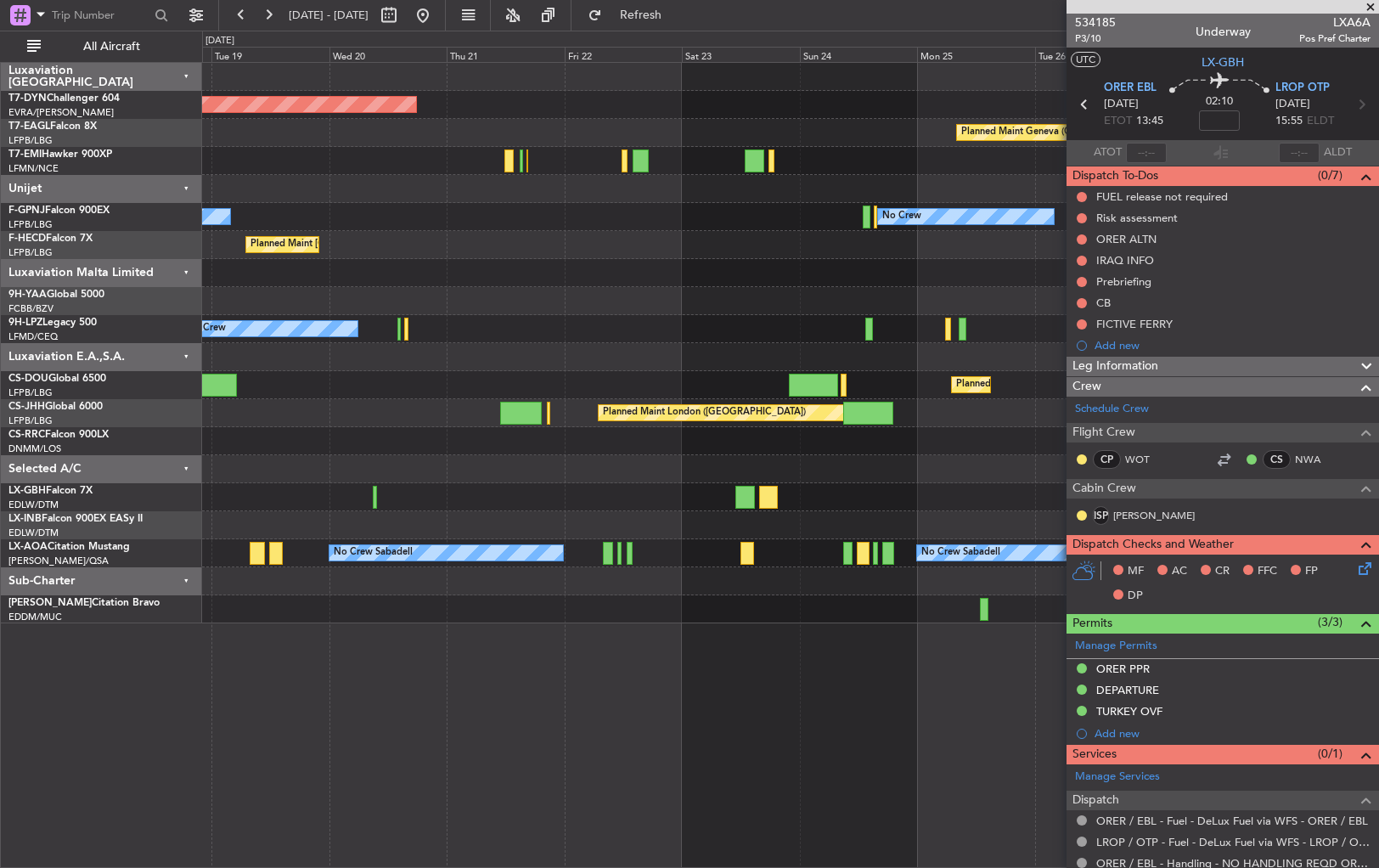
click at [1021, 465] on div at bounding box center [790, 469] width 1176 height 28
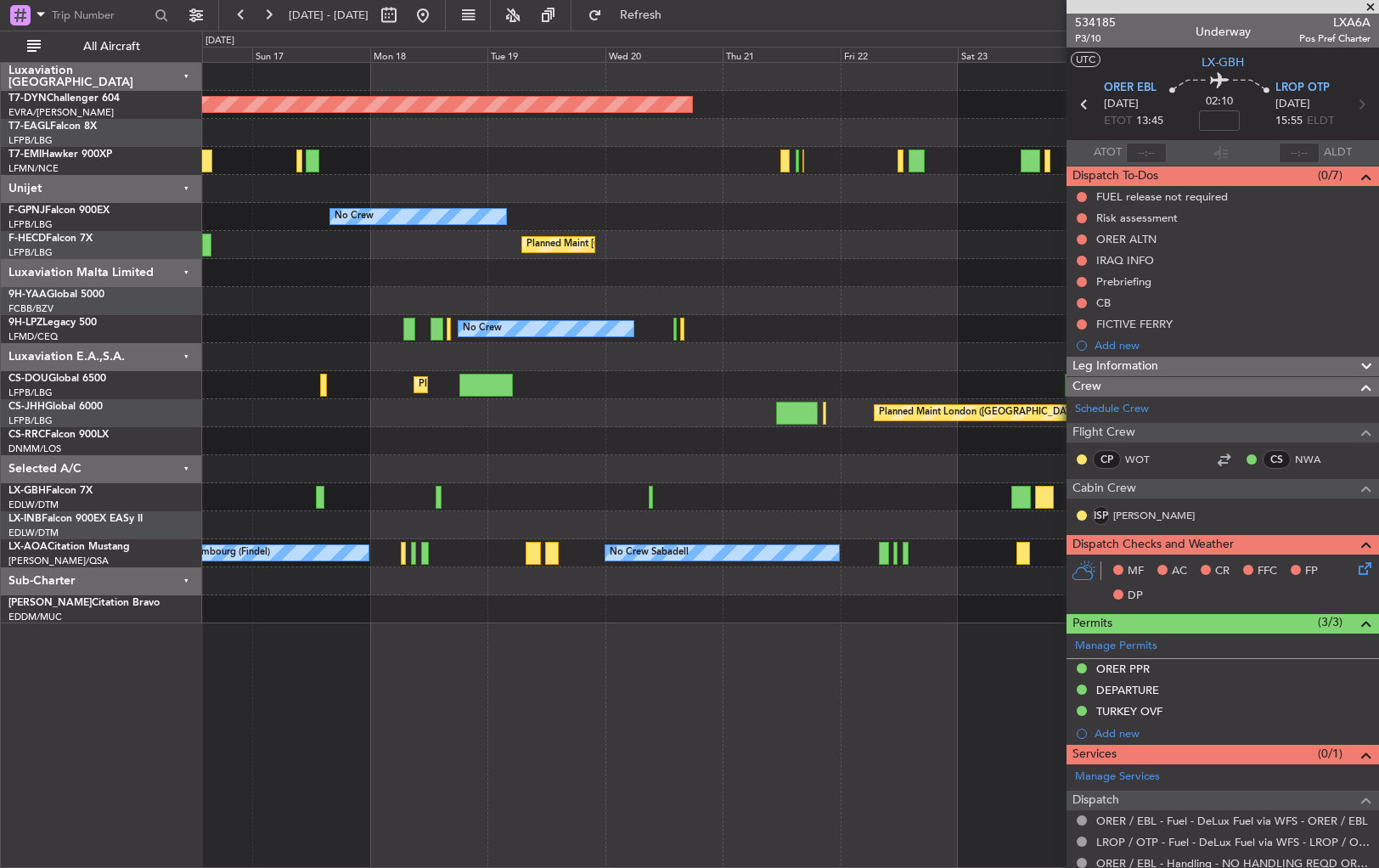
click at [837, 485] on div at bounding box center [790, 497] width 1176 height 28
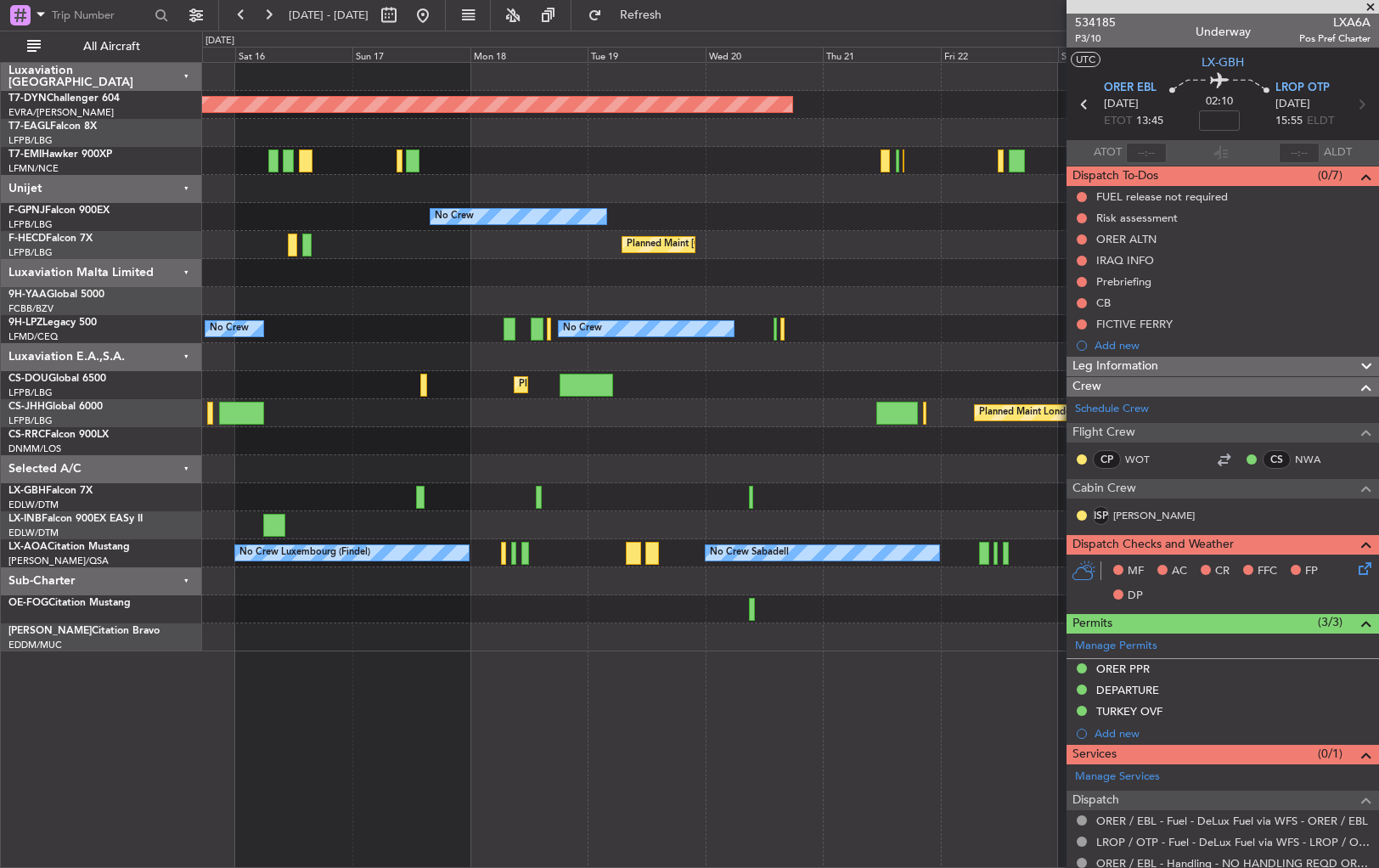
click at [705, 470] on div "Planned Maint [GEOGRAPHIC_DATA]-[GEOGRAPHIC_DATA] Planned Maint Geneva ([GEOGRA…" at bounding box center [790, 357] width 1176 height 588
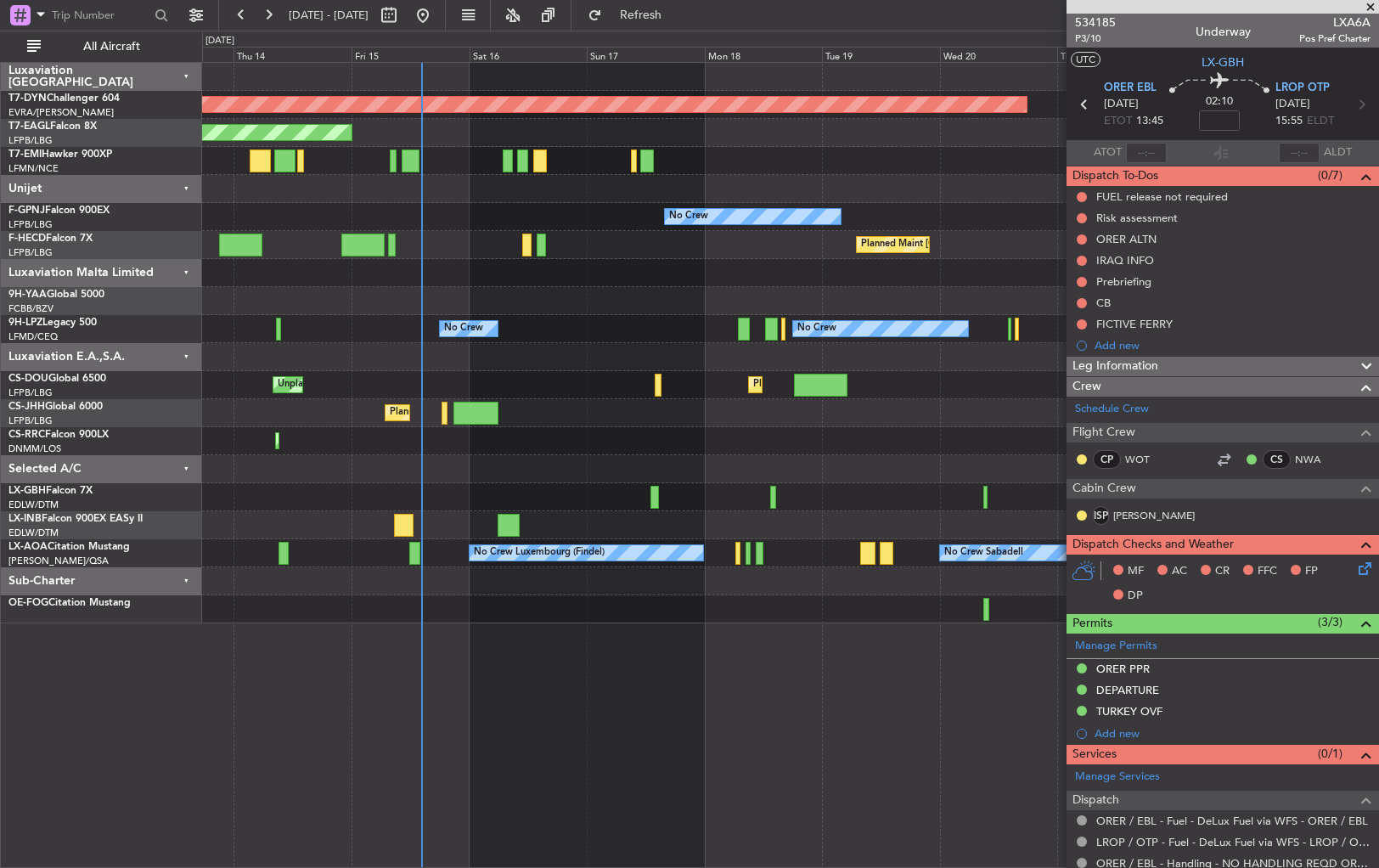
click at [581, 458] on div at bounding box center [790, 469] width 1176 height 28
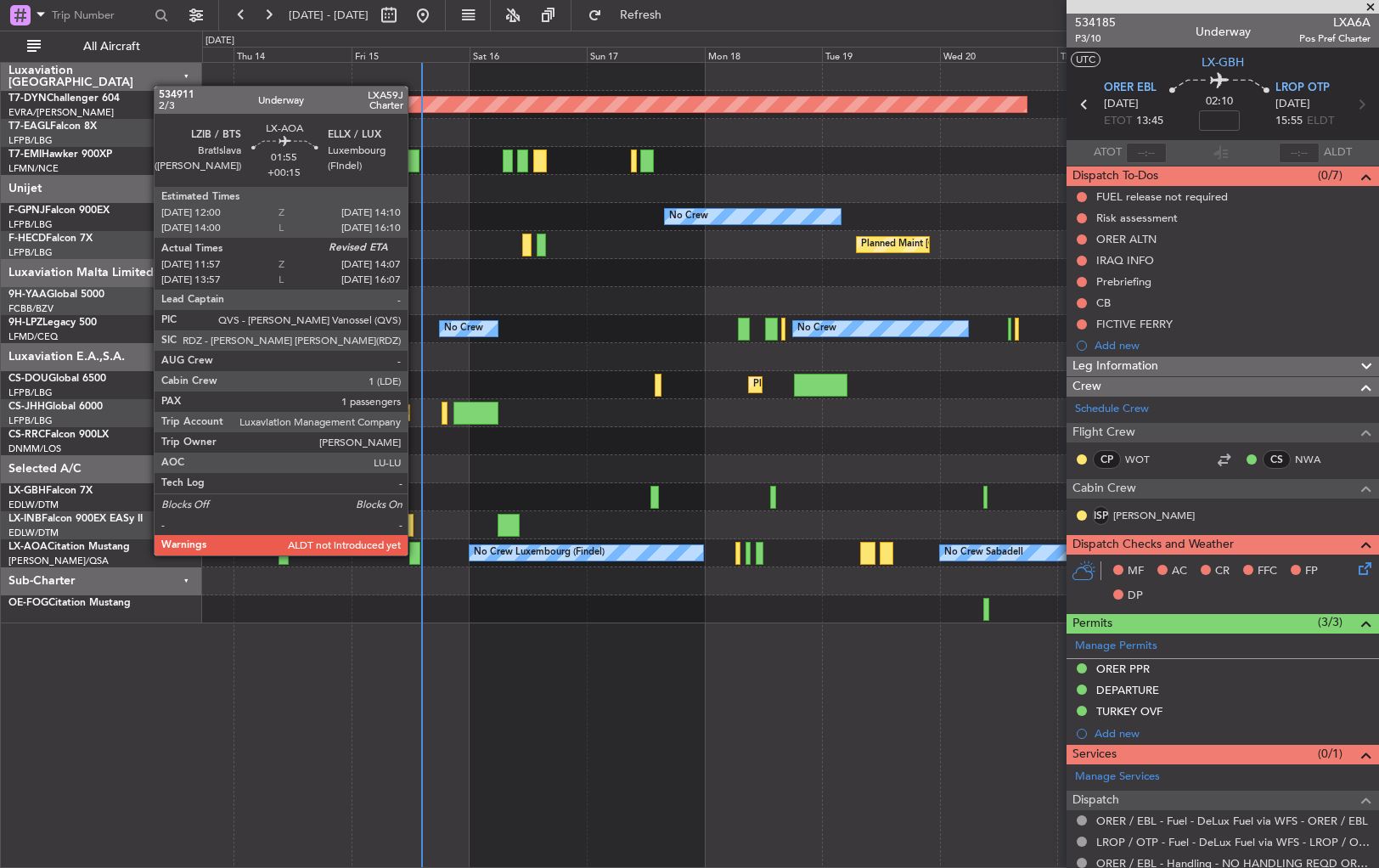
click at [415, 554] on div at bounding box center [414, 553] width 11 height 23
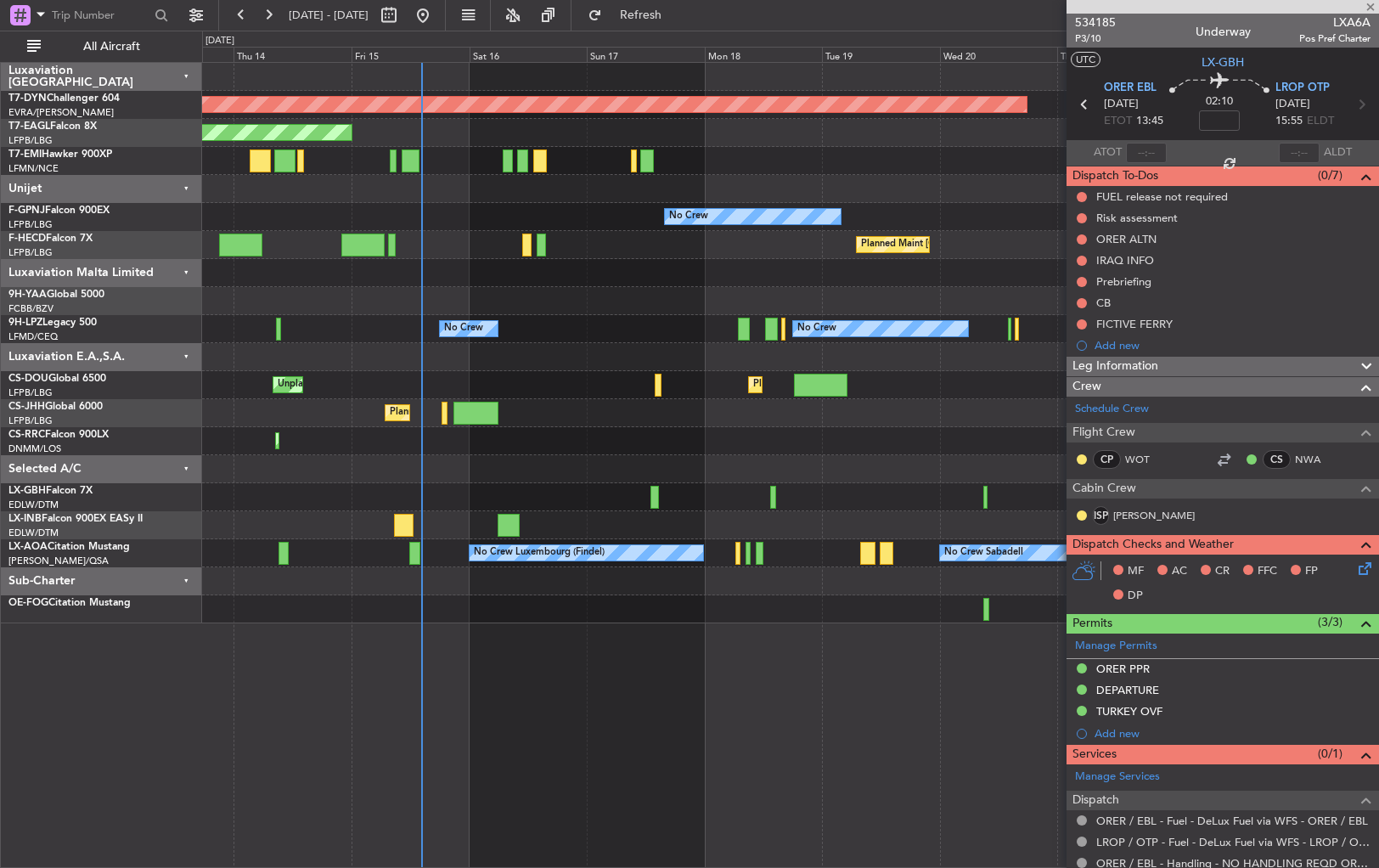
type input "+00:15"
type input "12:07"
type input "1"
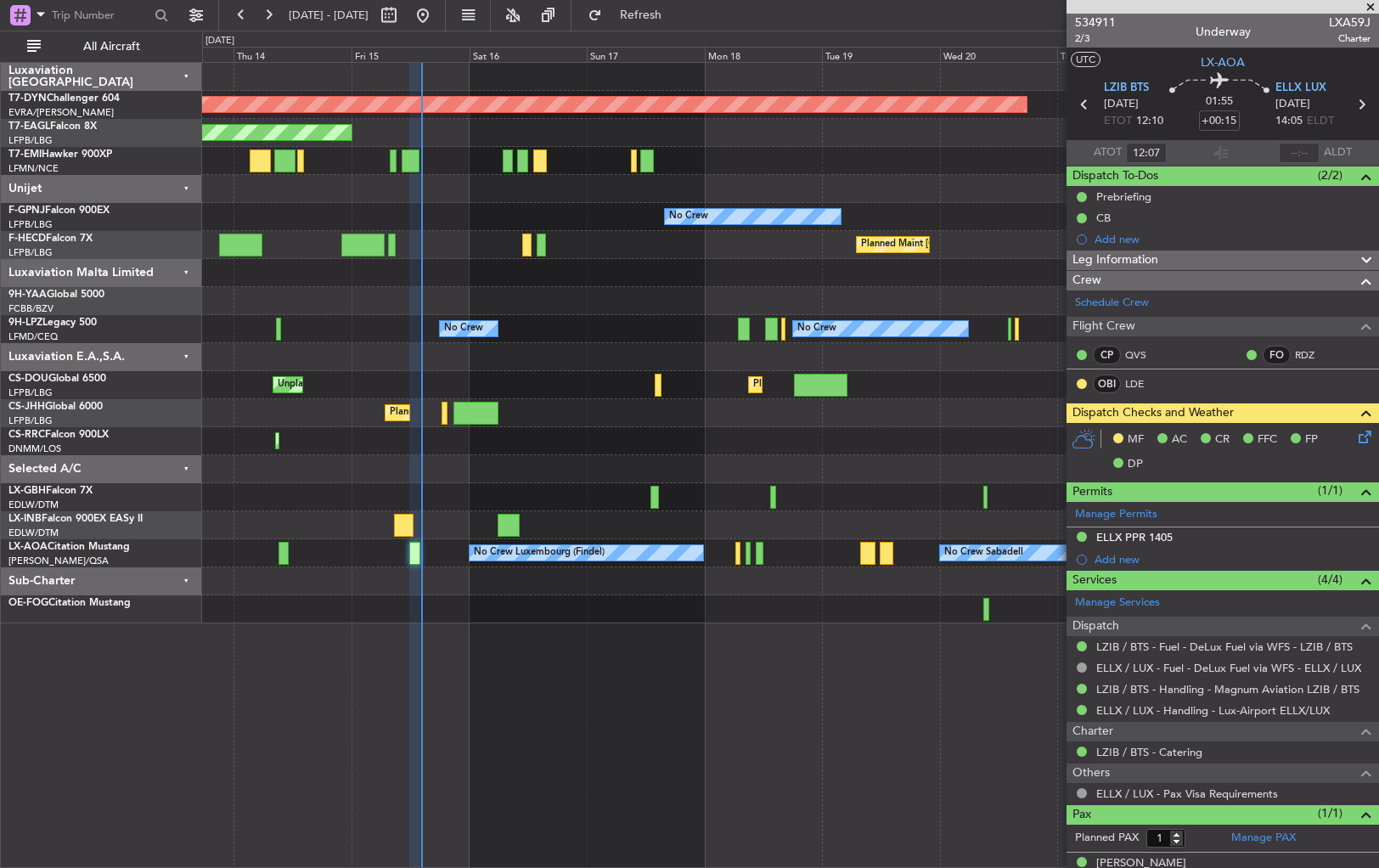
type input "13:43"
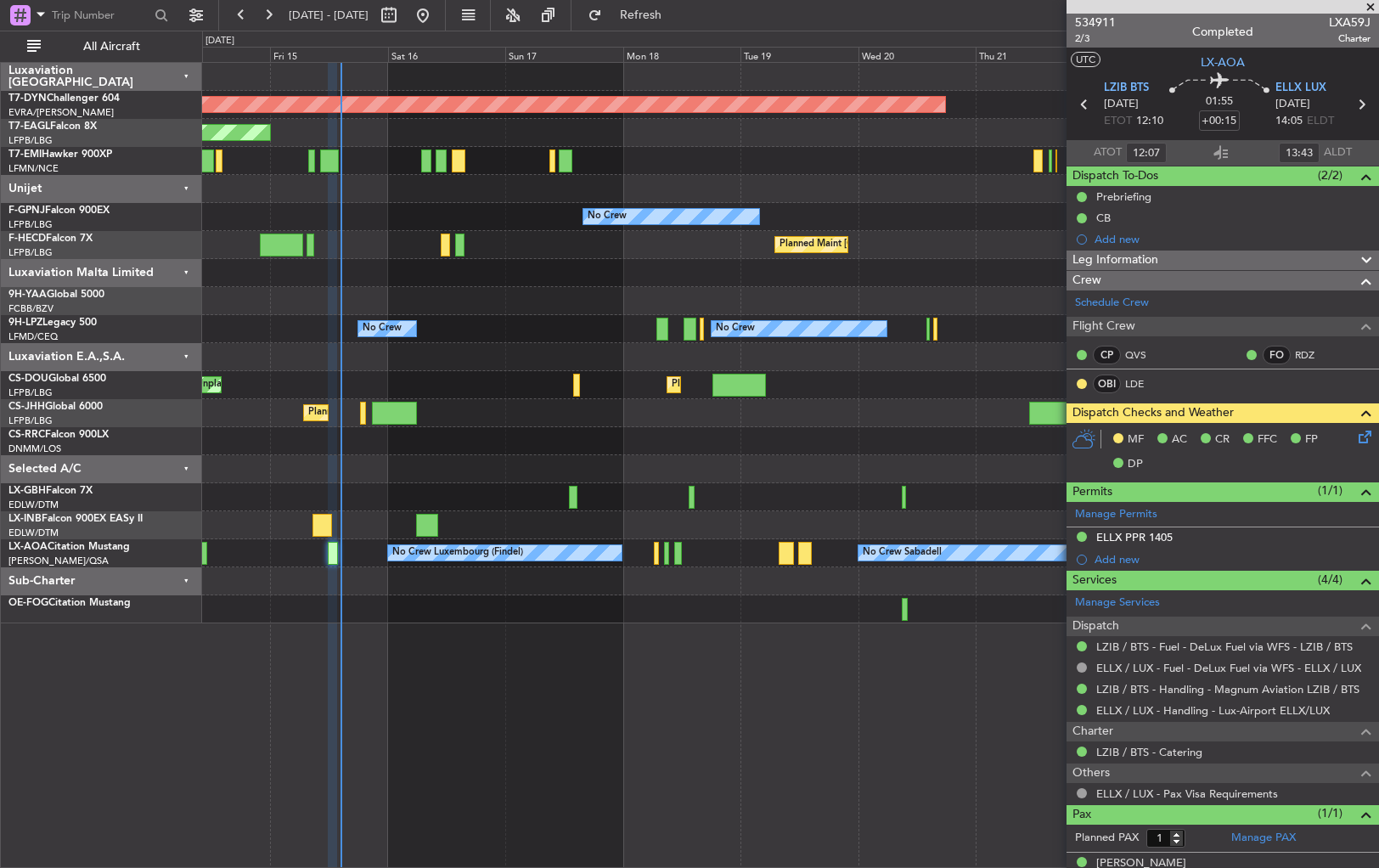
click at [443, 291] on div at bounding box center [790, 301] width 1176 height 28
